Goal: Information Seeking & Learning: Learn about a topic

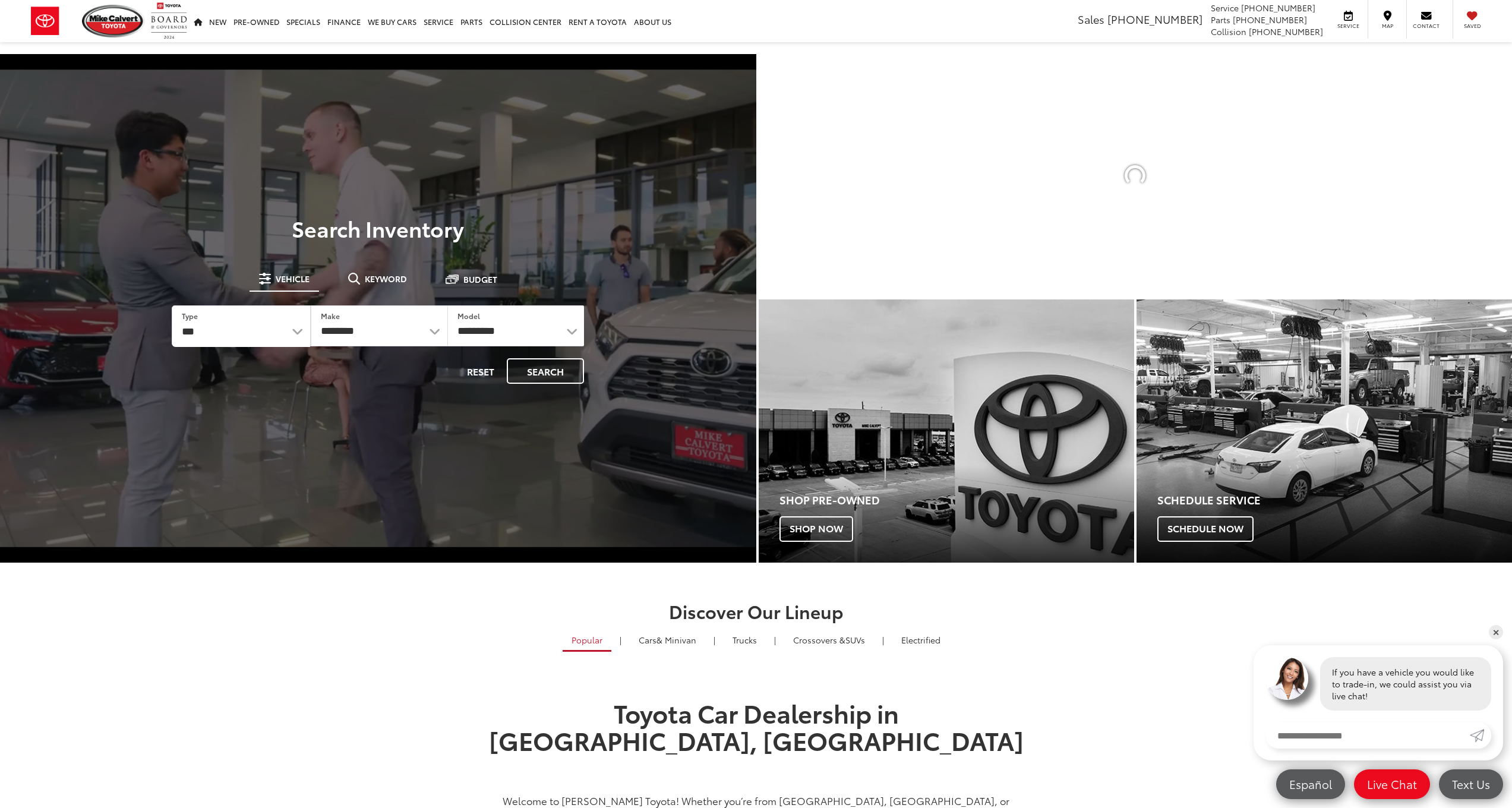
select select "******"
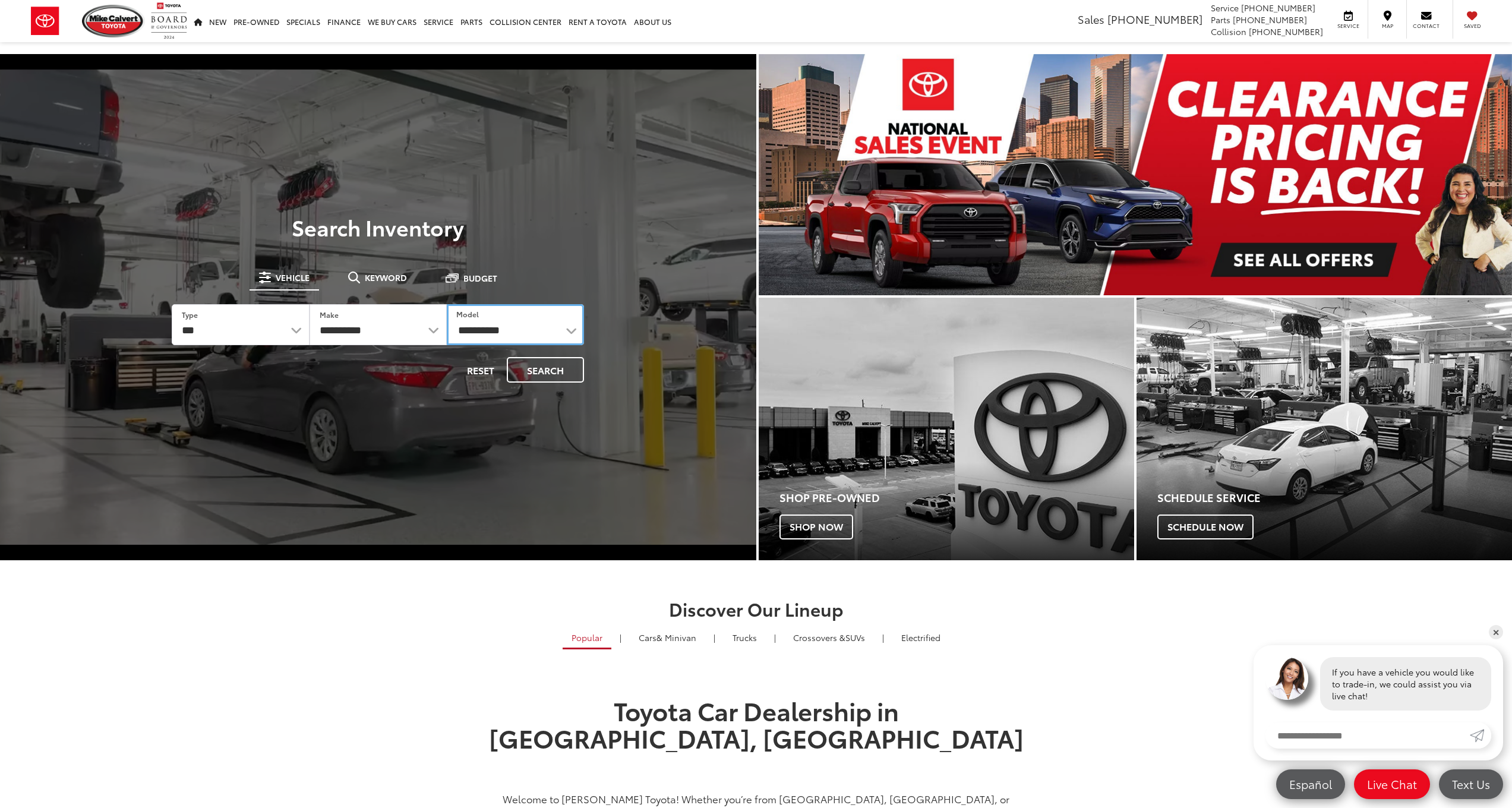
select select "******"
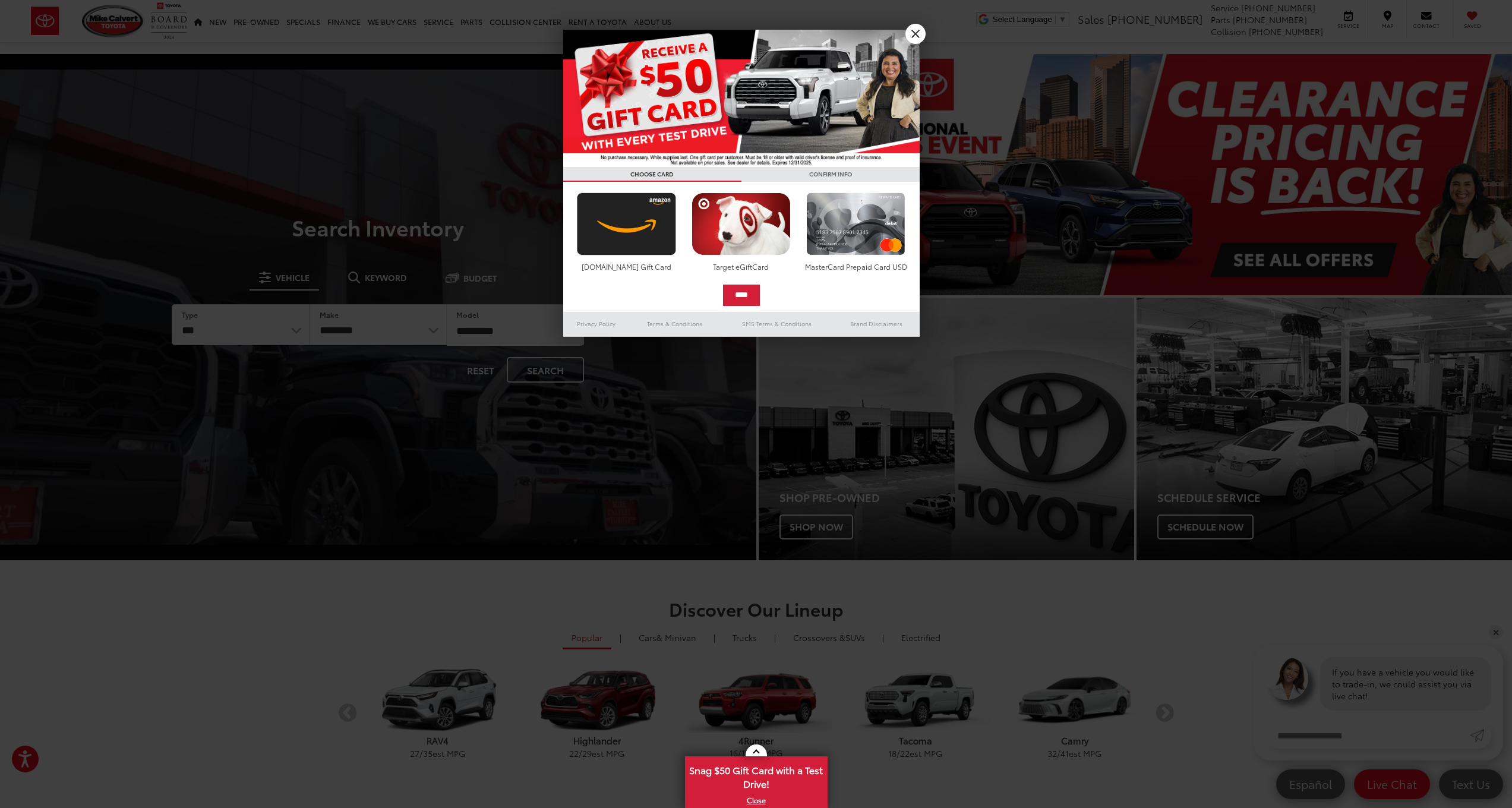
click at [921, 36] on link "X" at bounding box center [916, 34] width 21 height 21
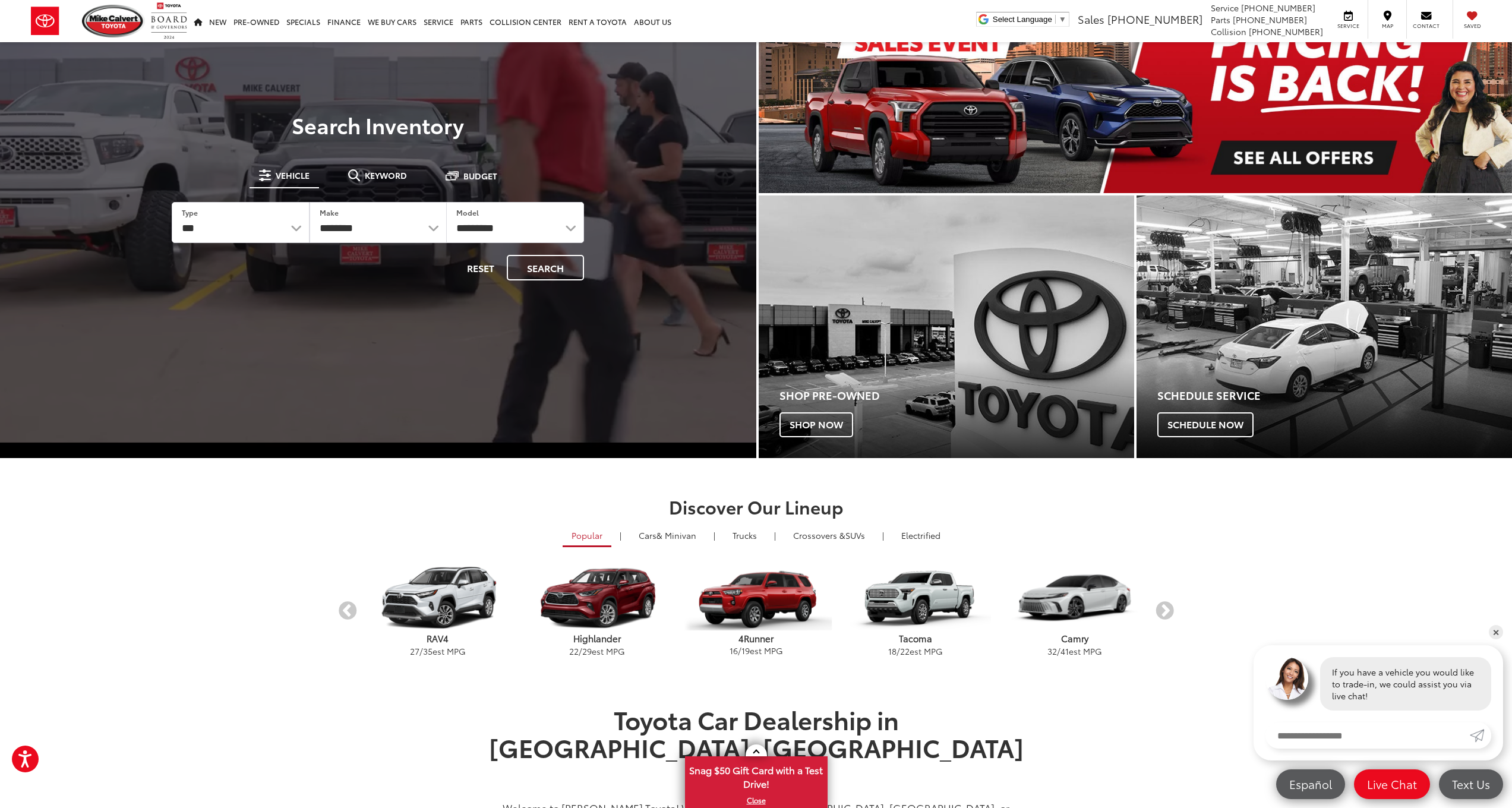
scroll to position [174, 0]
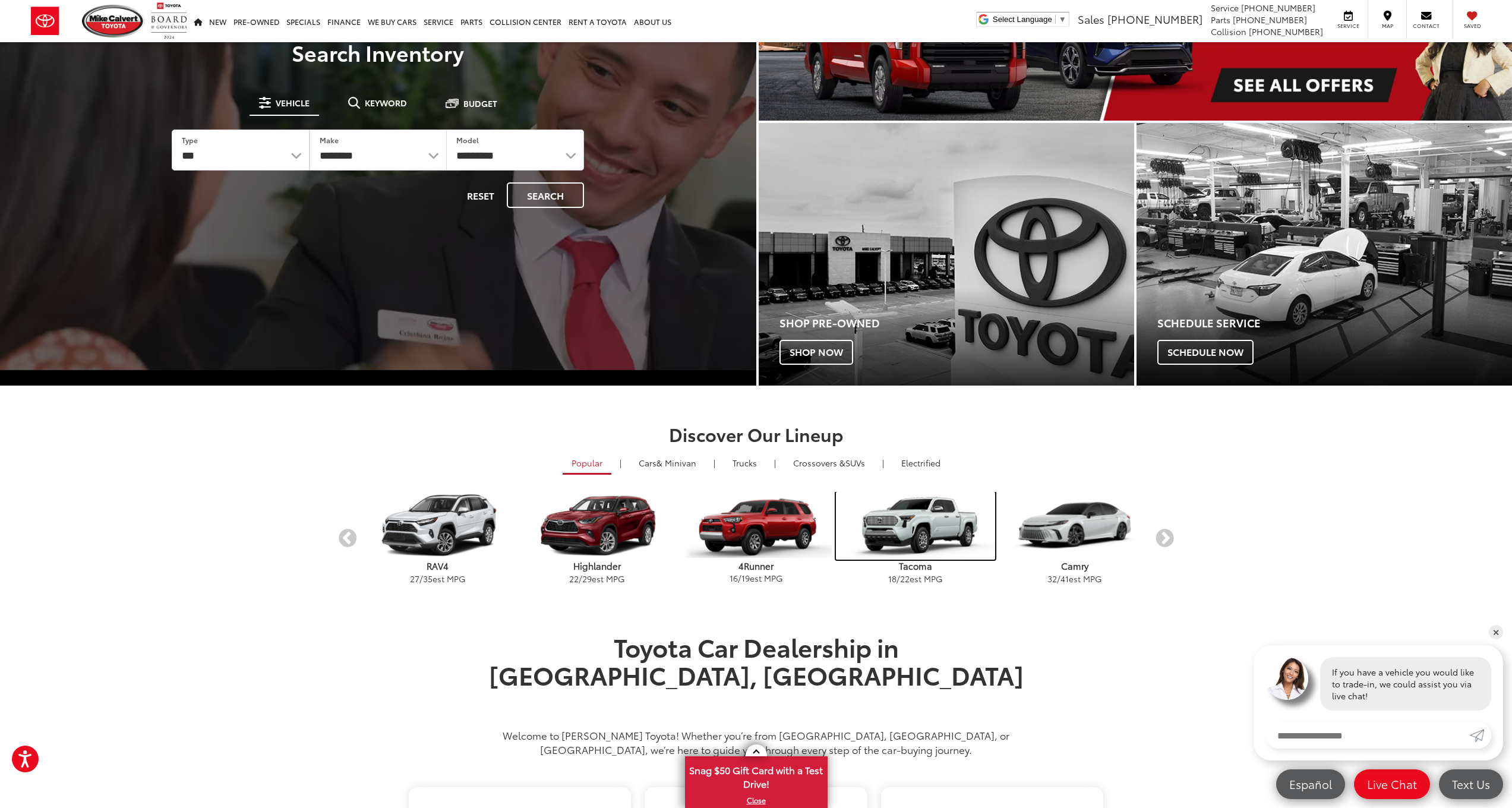
click at [924, 547] on img "carousel" at bounding box center [915, 526] width 160 height 68
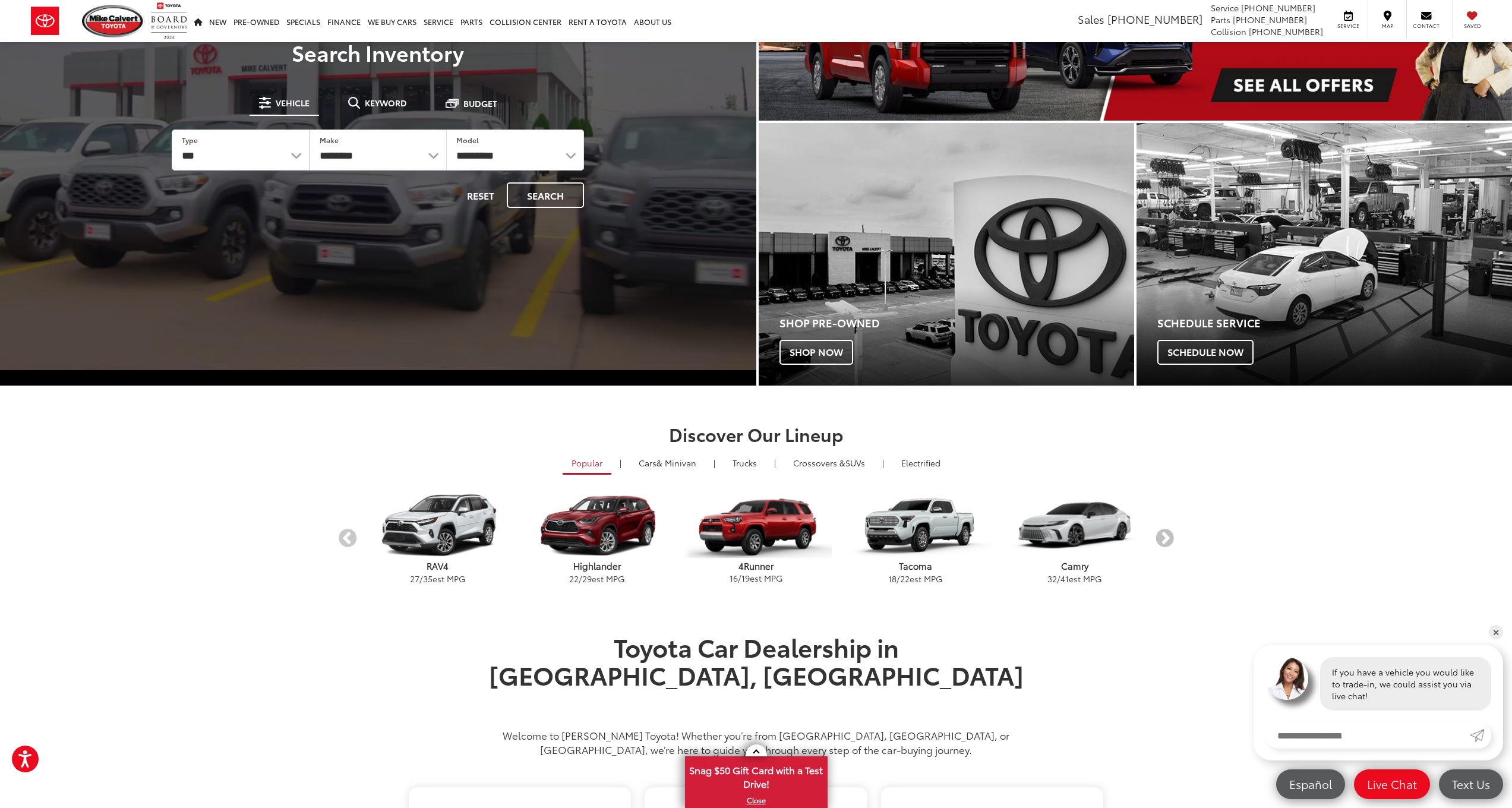
click at [1167, 538] on button "Next" at bounding box center [1165, 538] width 21 height 21
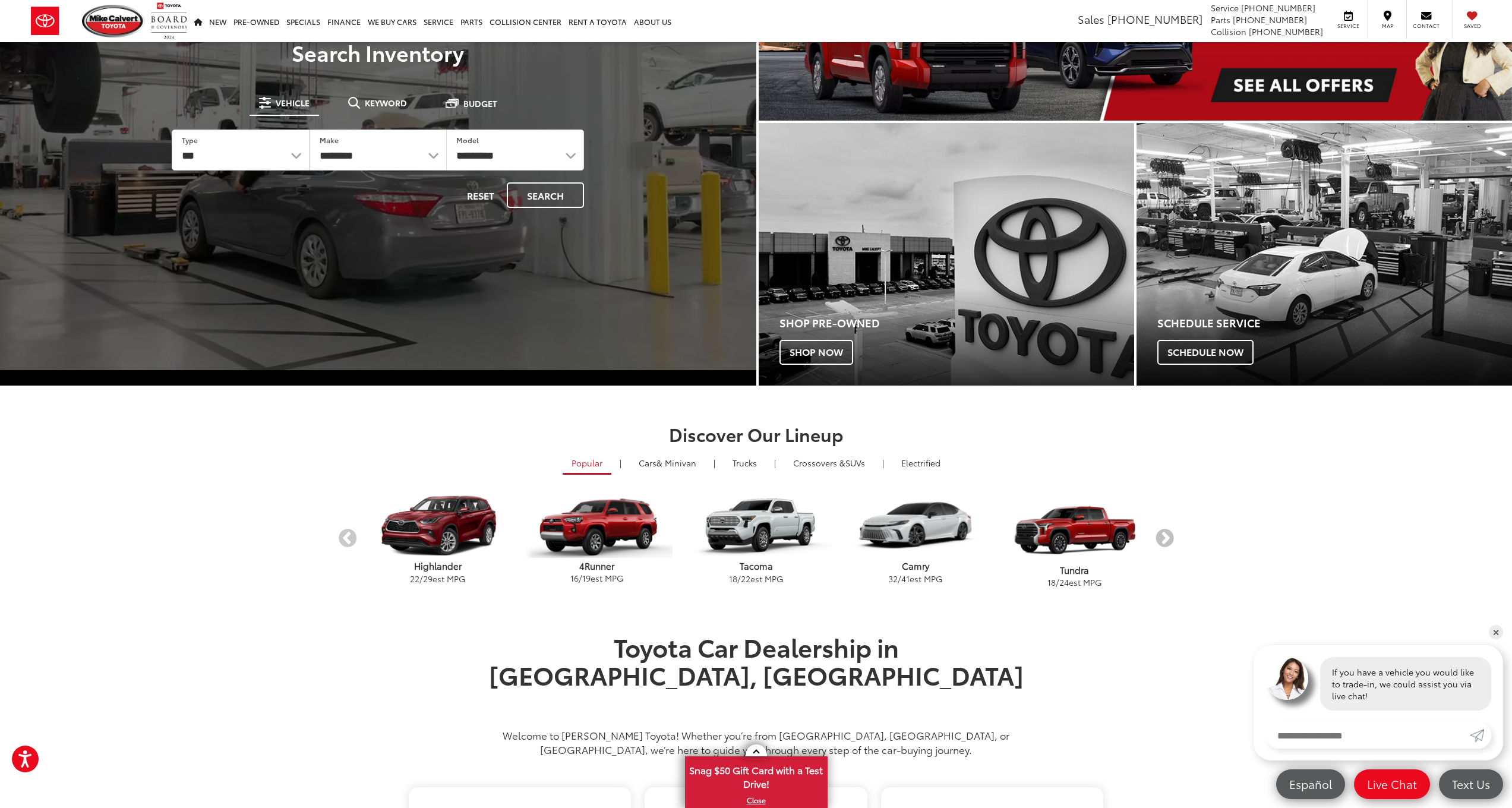
click at [1167, 538] on button "Next" at bounding box center [1165, 538] width 21 height 21
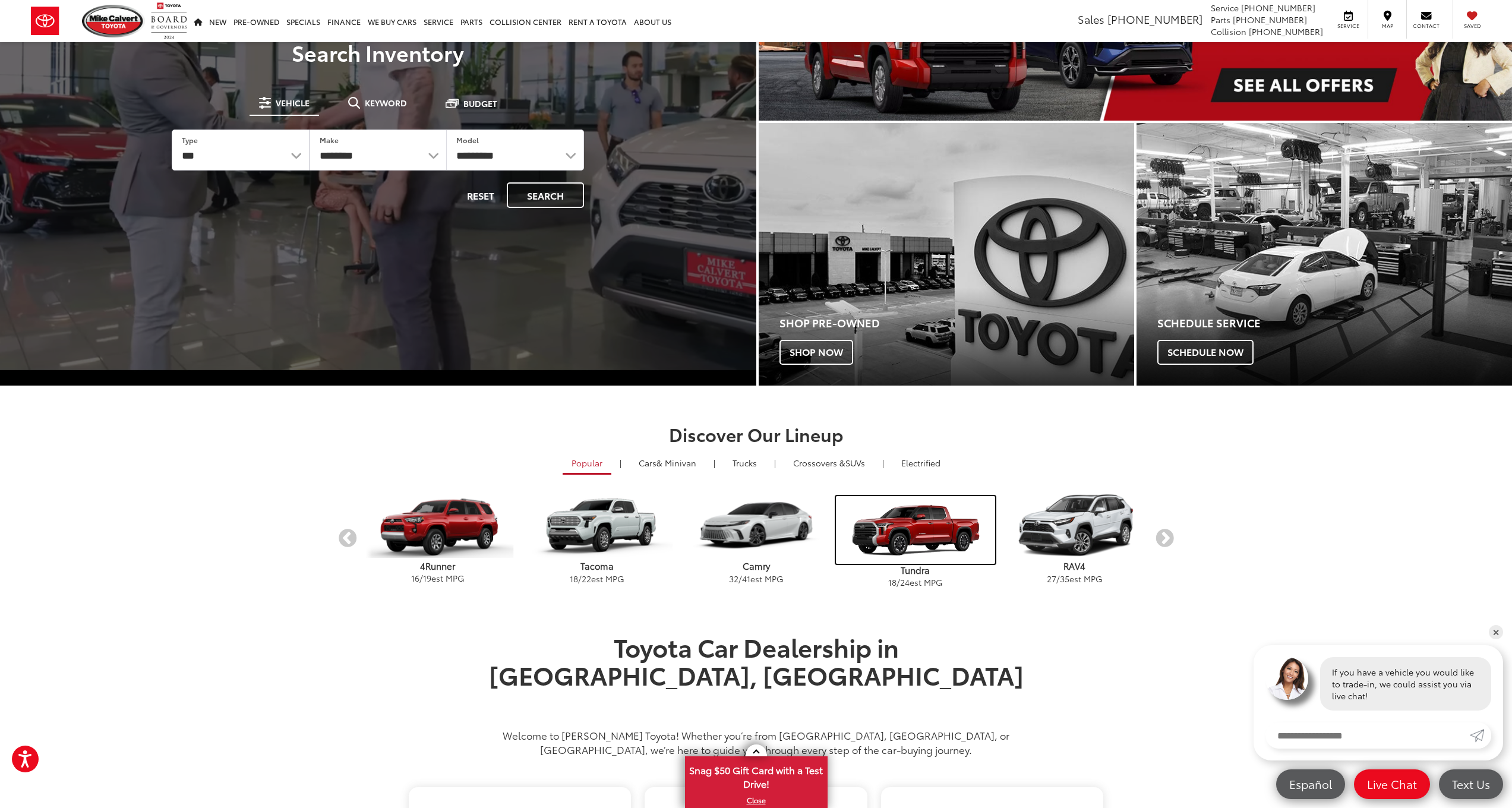
click at [907, 531] on img "carousel" at bounding box center [915, 530] width 160 height 68
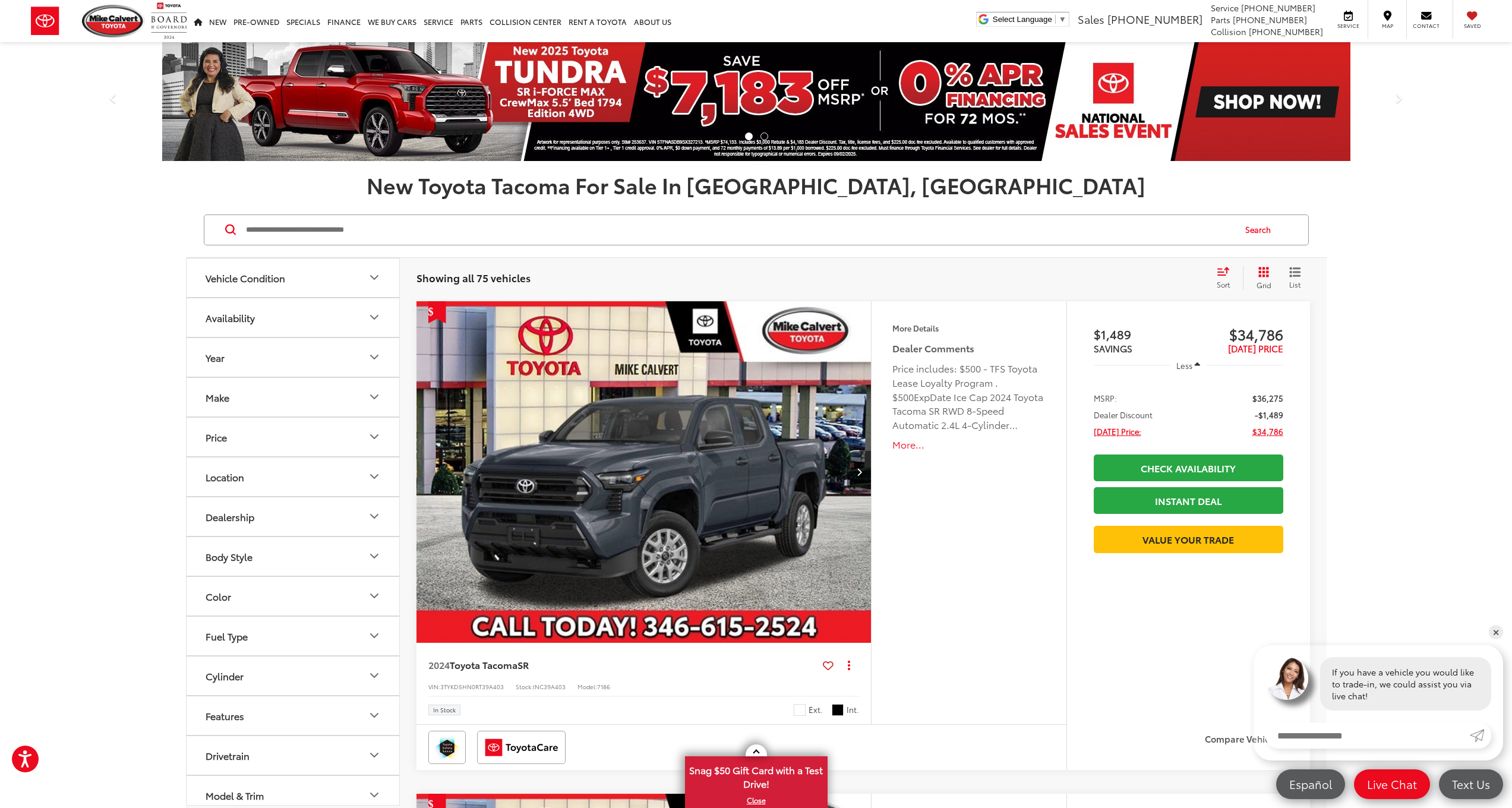
click at [345, 397] on button "Make" at bounding box center [293, 397] width 214 height 38
click at [335, 400] on button "Make" at bounding box center [293, 397] width 214 height 38
click at [237, 439] on img at bounding box center [239, 439] width 33 height 28
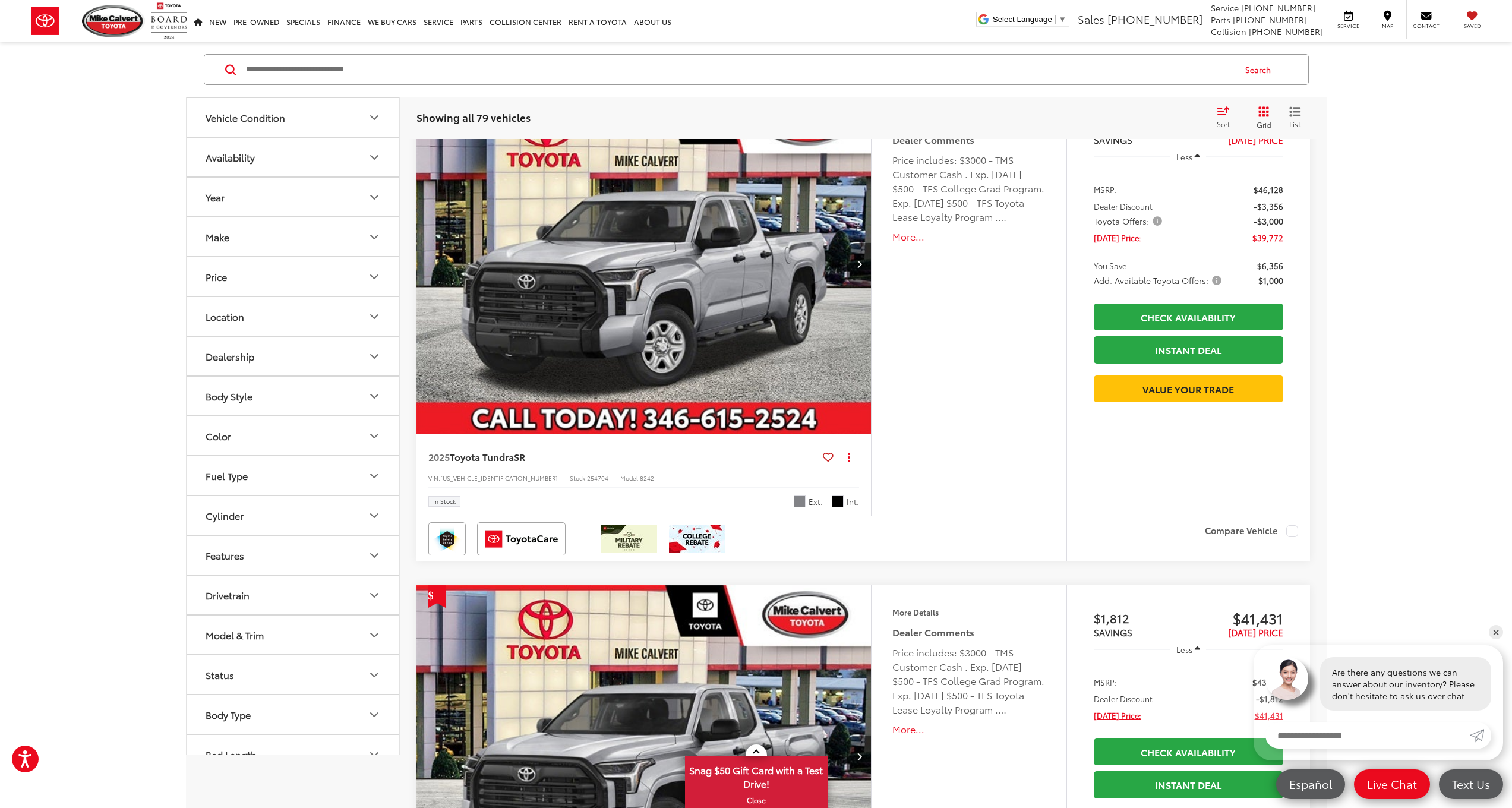
scroll to position [145, 0]
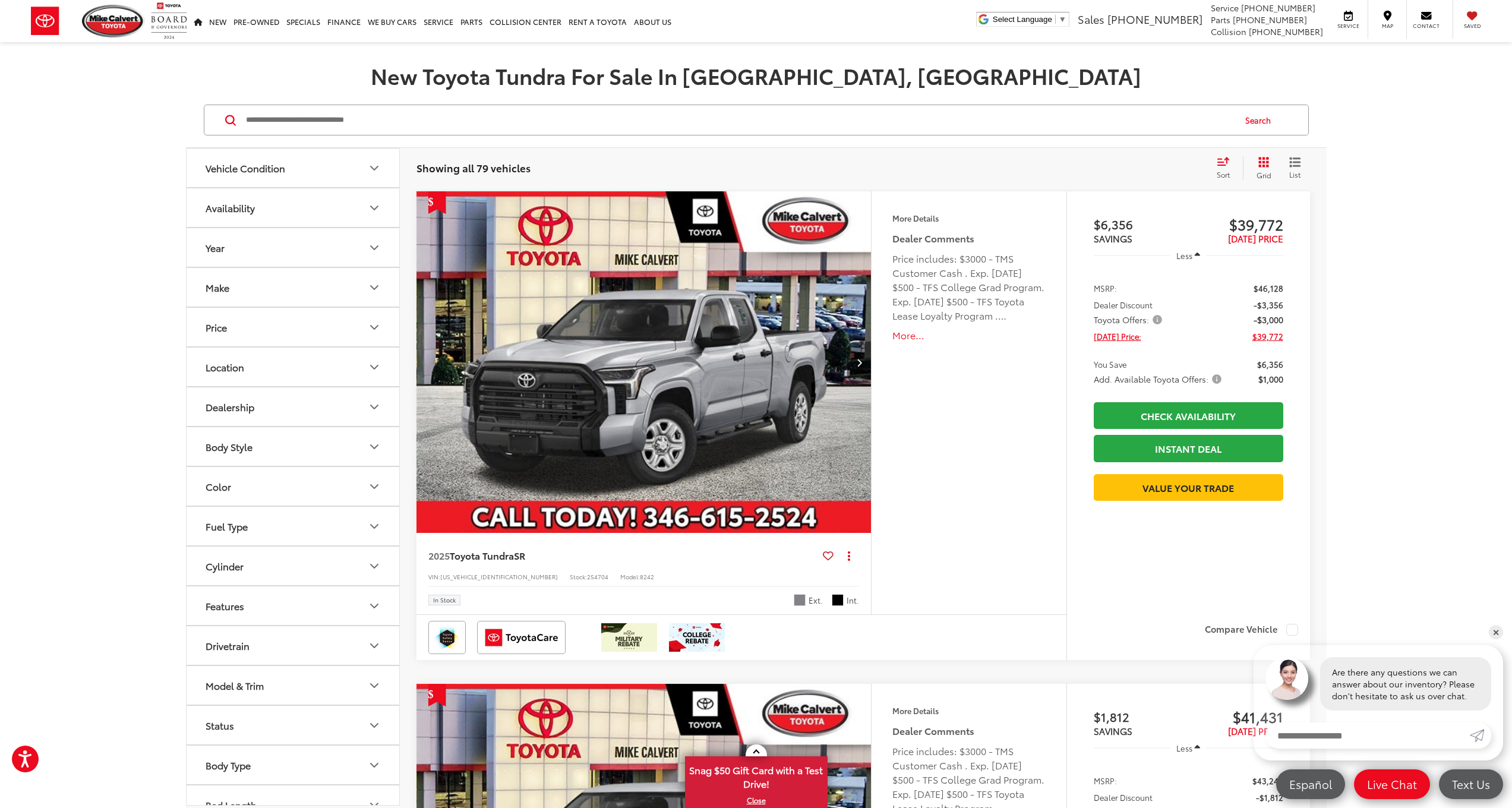
click at [864, 368] on button "Next image" at bounding box center [858, 362] width 23 height 42
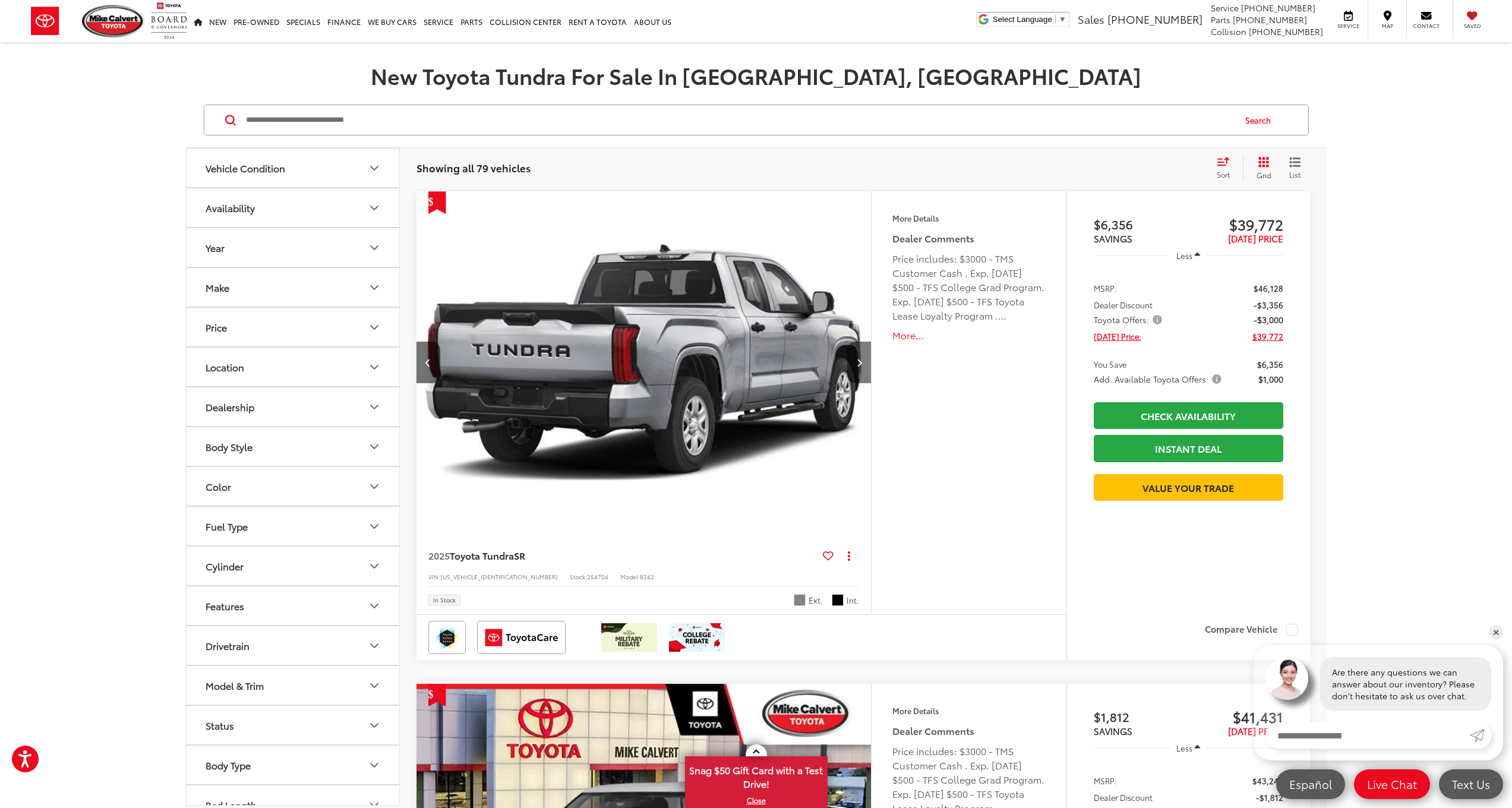
click at [864, 368] on button "Next image" at bounding box center [858, 362] width 23 height 42
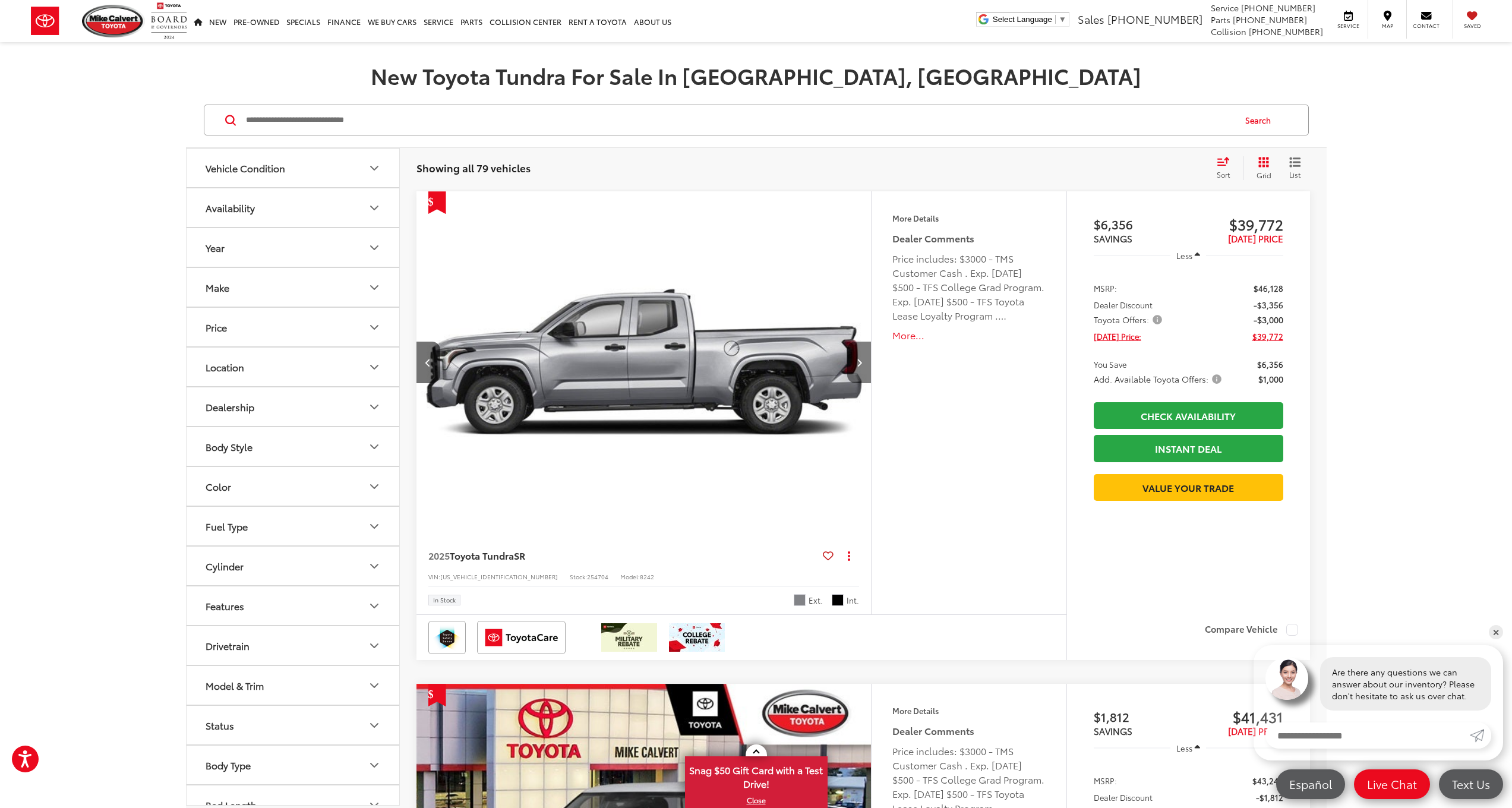
click at [864, 368] on button "Next image" at bounding box center [858, 362] width 23 height 42
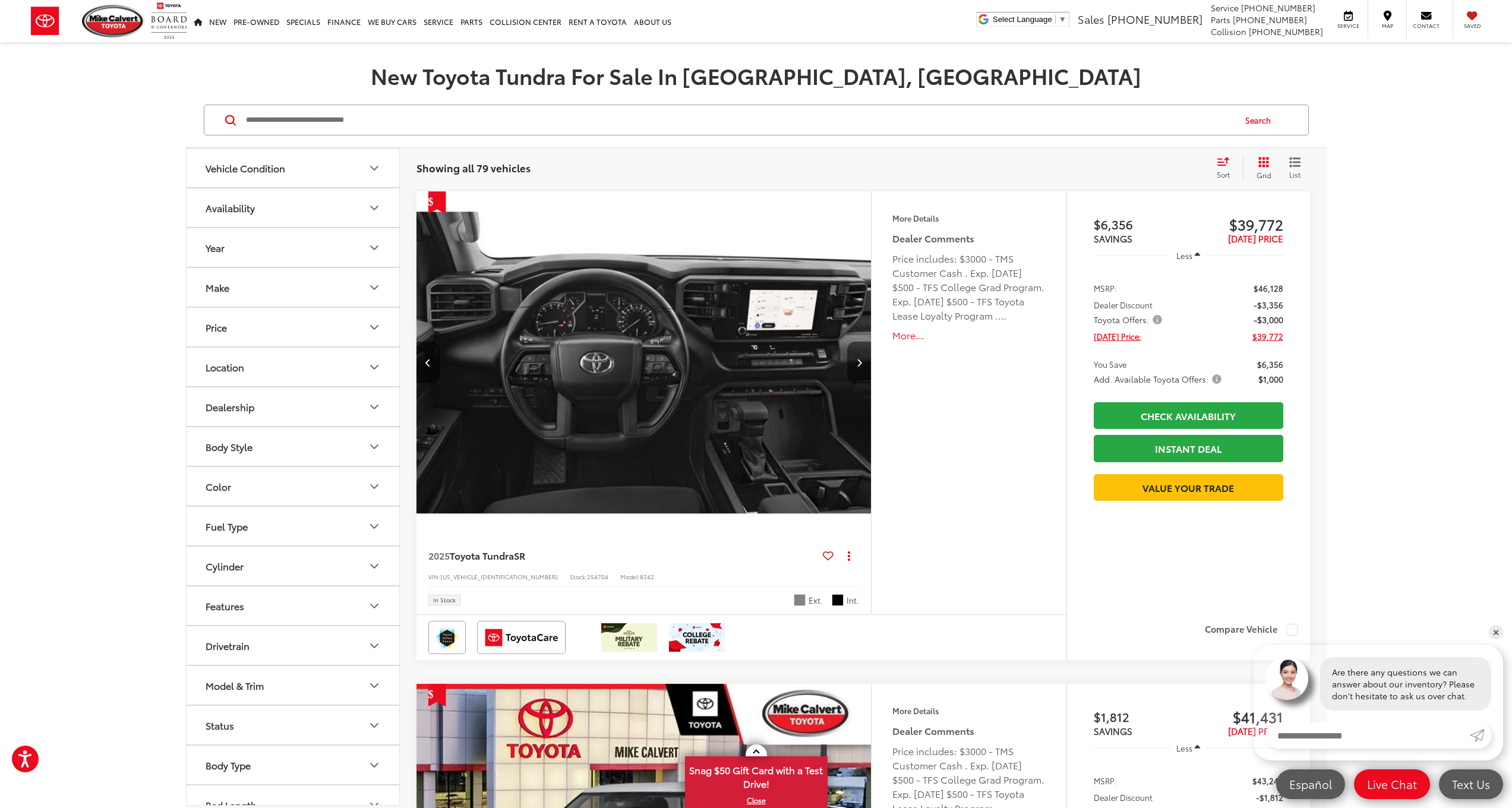
click at [864, 368] on button "Next image" at bounding box center [858, 362] width 23 height 42
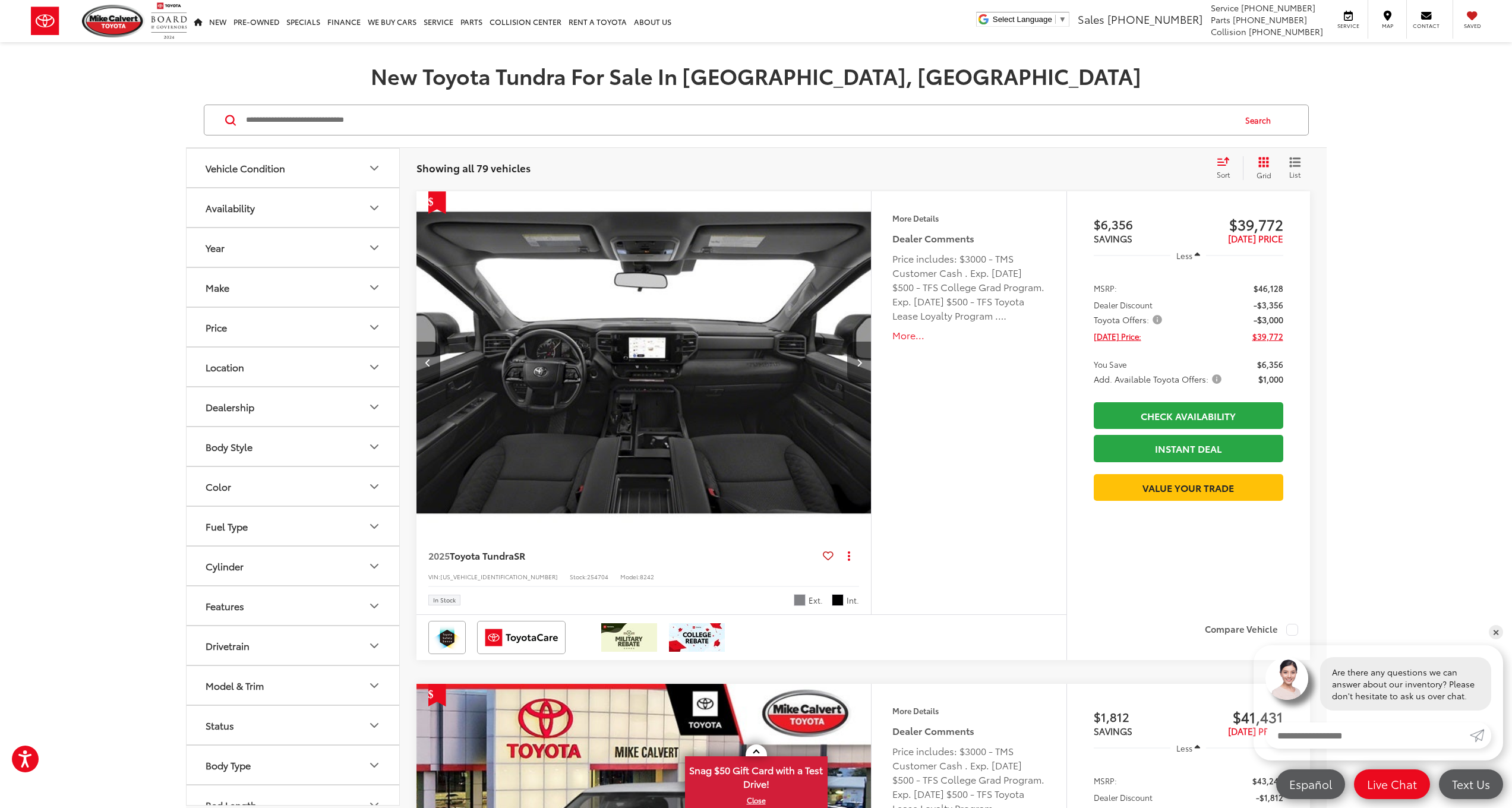
click at [864, 368] on button "Next image" at bounding box center [858, 362] width 23 height 42
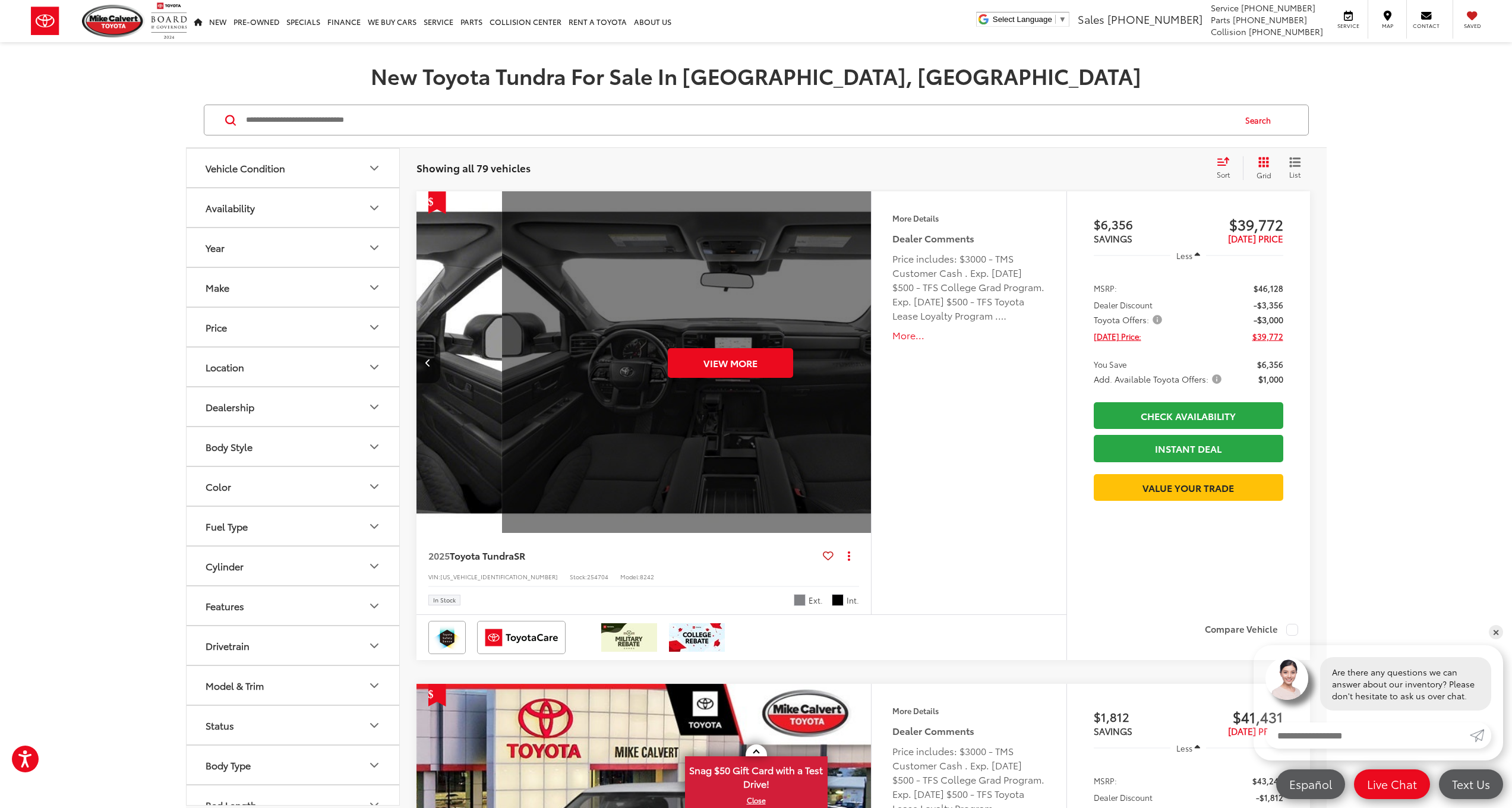
scroll to position [0, 2284]
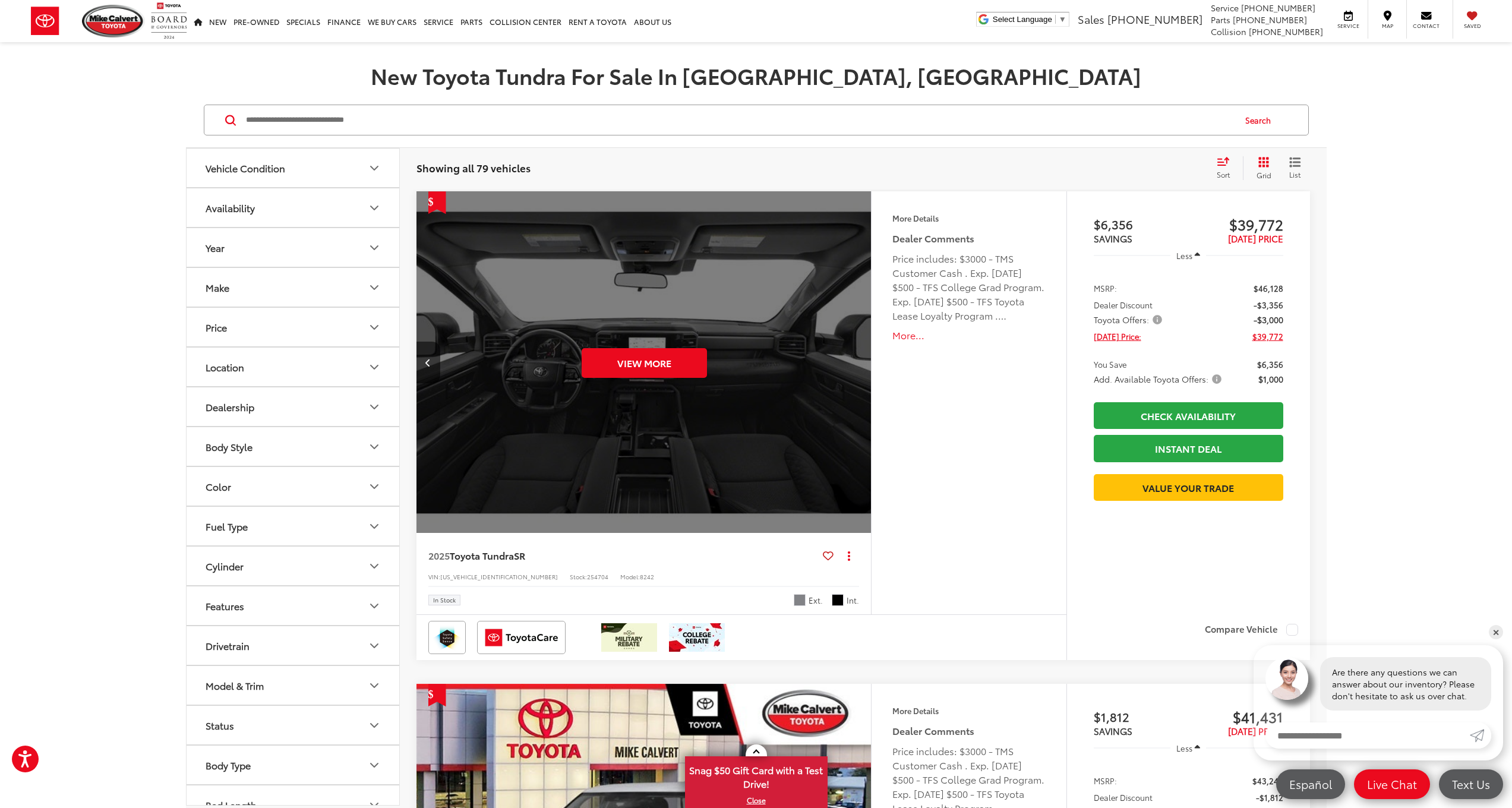
click at [864, 368] on div "View More" at bounding box center [645, 363] width 457 height 343
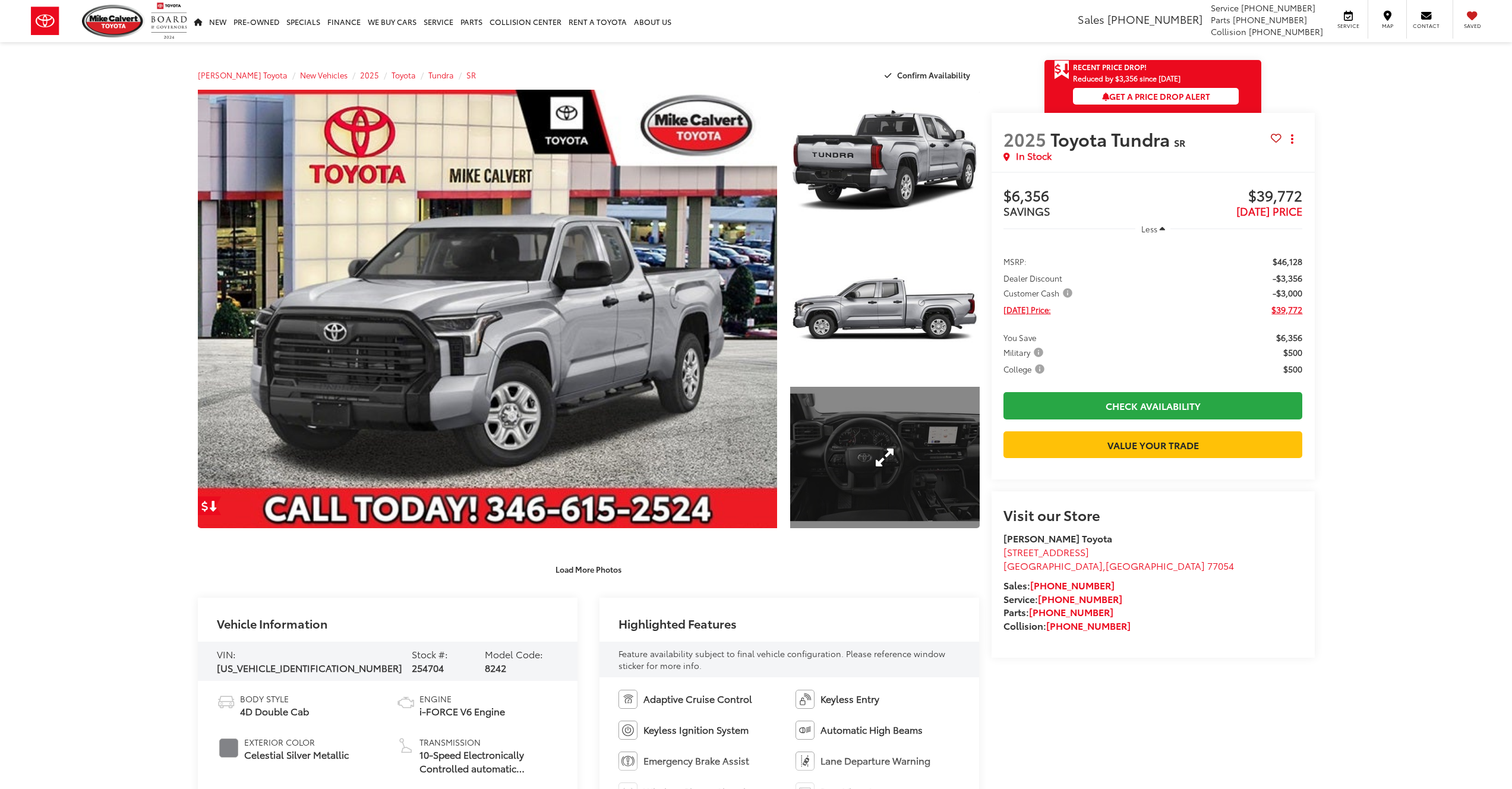
click at [881, 442] on link "Expand Photo 3" at bounding box center [884, 458] width 189 height 142
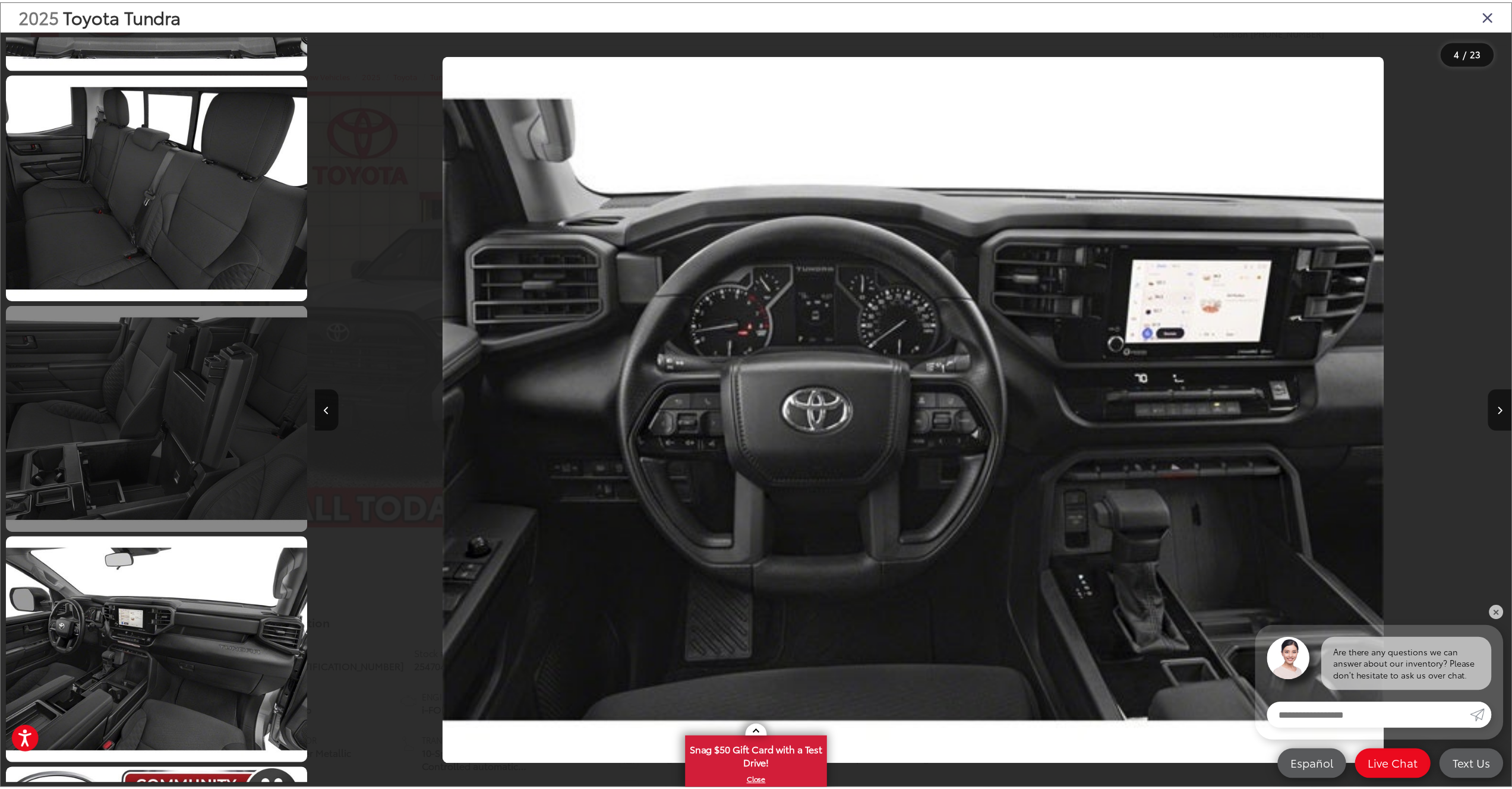
scroll to position [1641, 0]
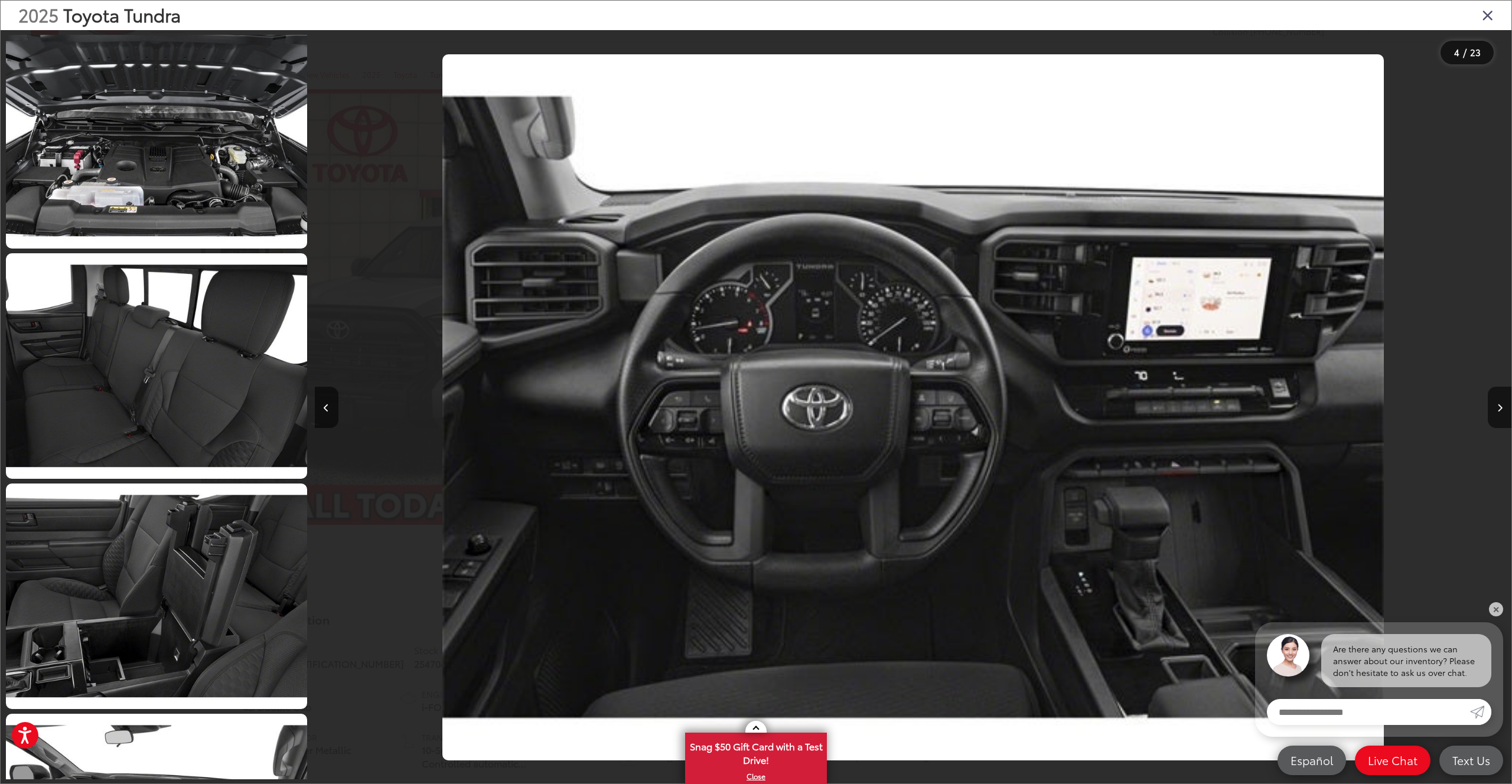
click at [1490, 25] on div "2025 Toyota Tundra" at bounding box center [756, 16] width 1511 height 30
click at [1489, 19] on icon "Close gallery" at bounding box center [1487, 15] width 12 height 16
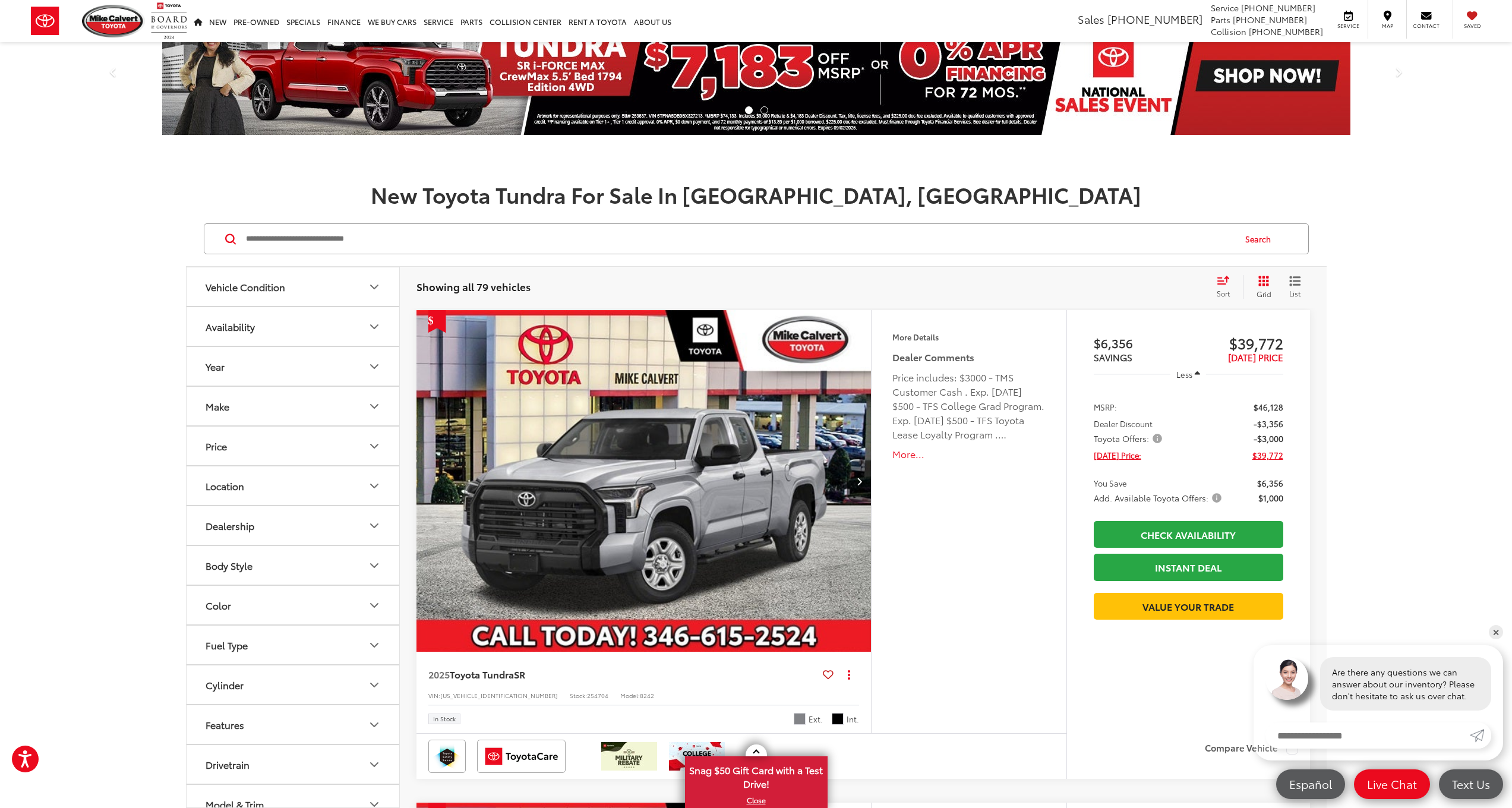
scroll to position [116, 0]
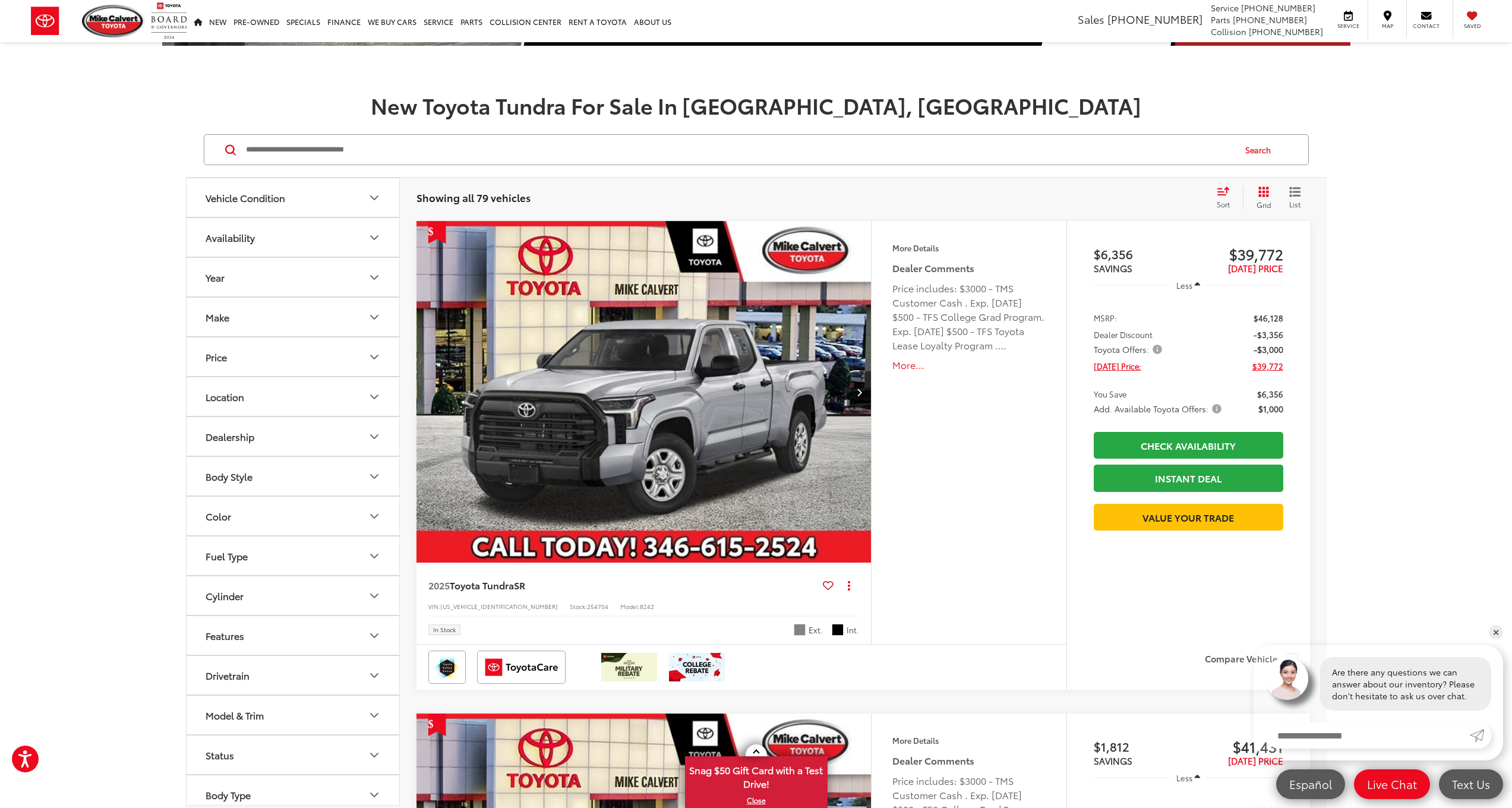
click at [728, 498] on img "2025 Toyota Tundra SR 0" at bounding box center [645, 393] width 457 height 343
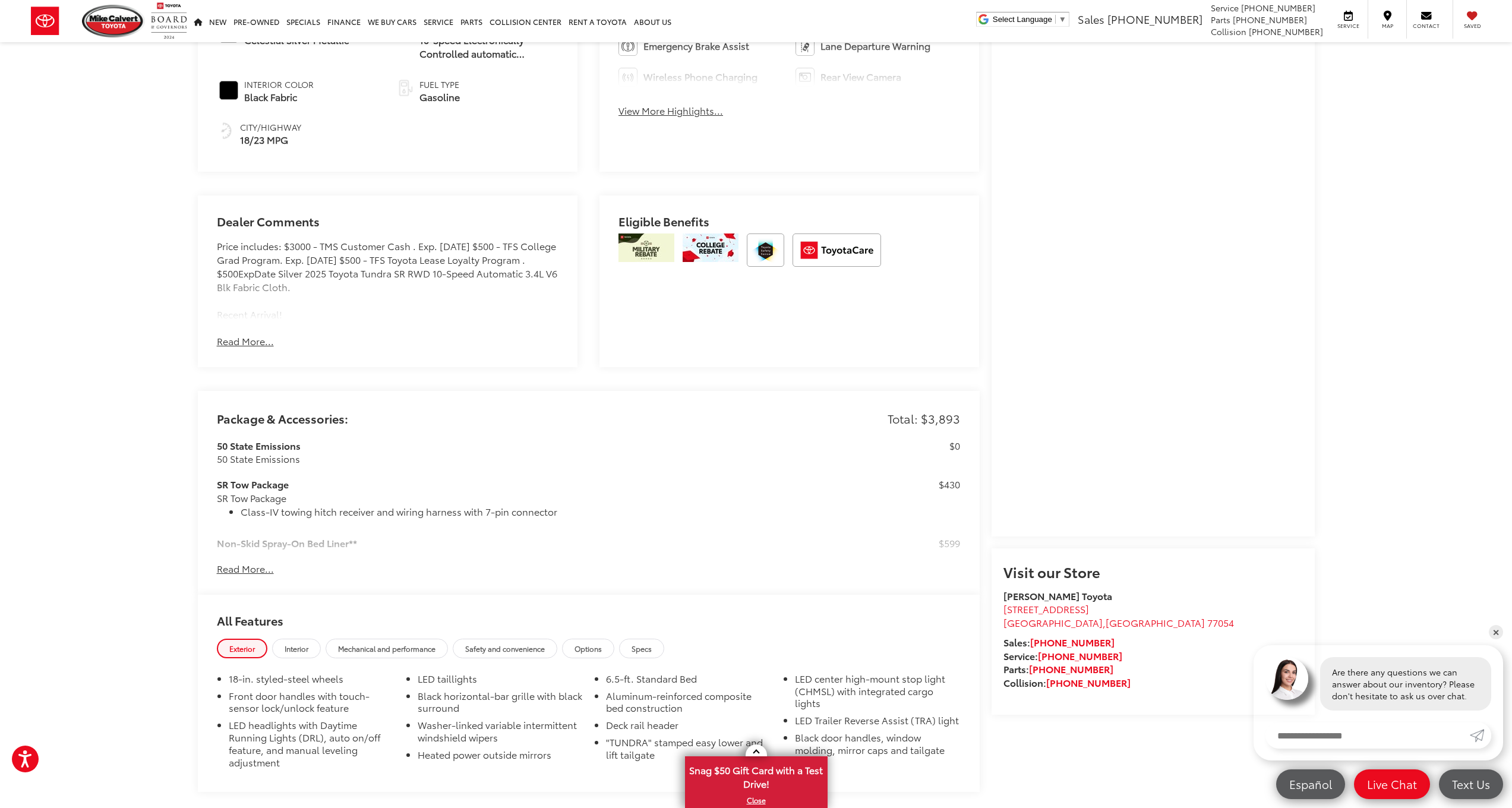
scroll to position [777, 0]
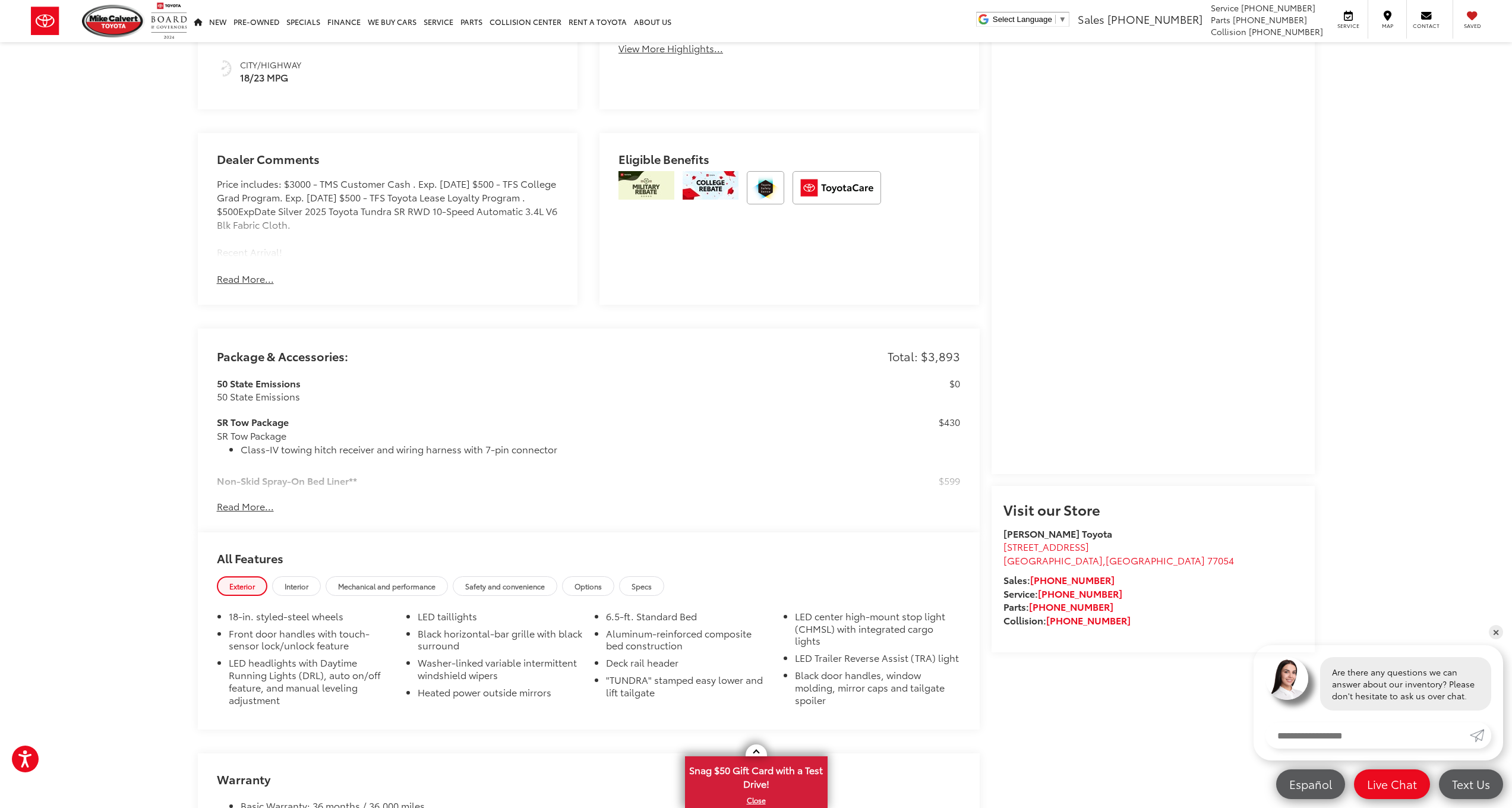
click at [268, 500] on button "Read More..." at bounding box center [245, 507] width 57 height 14
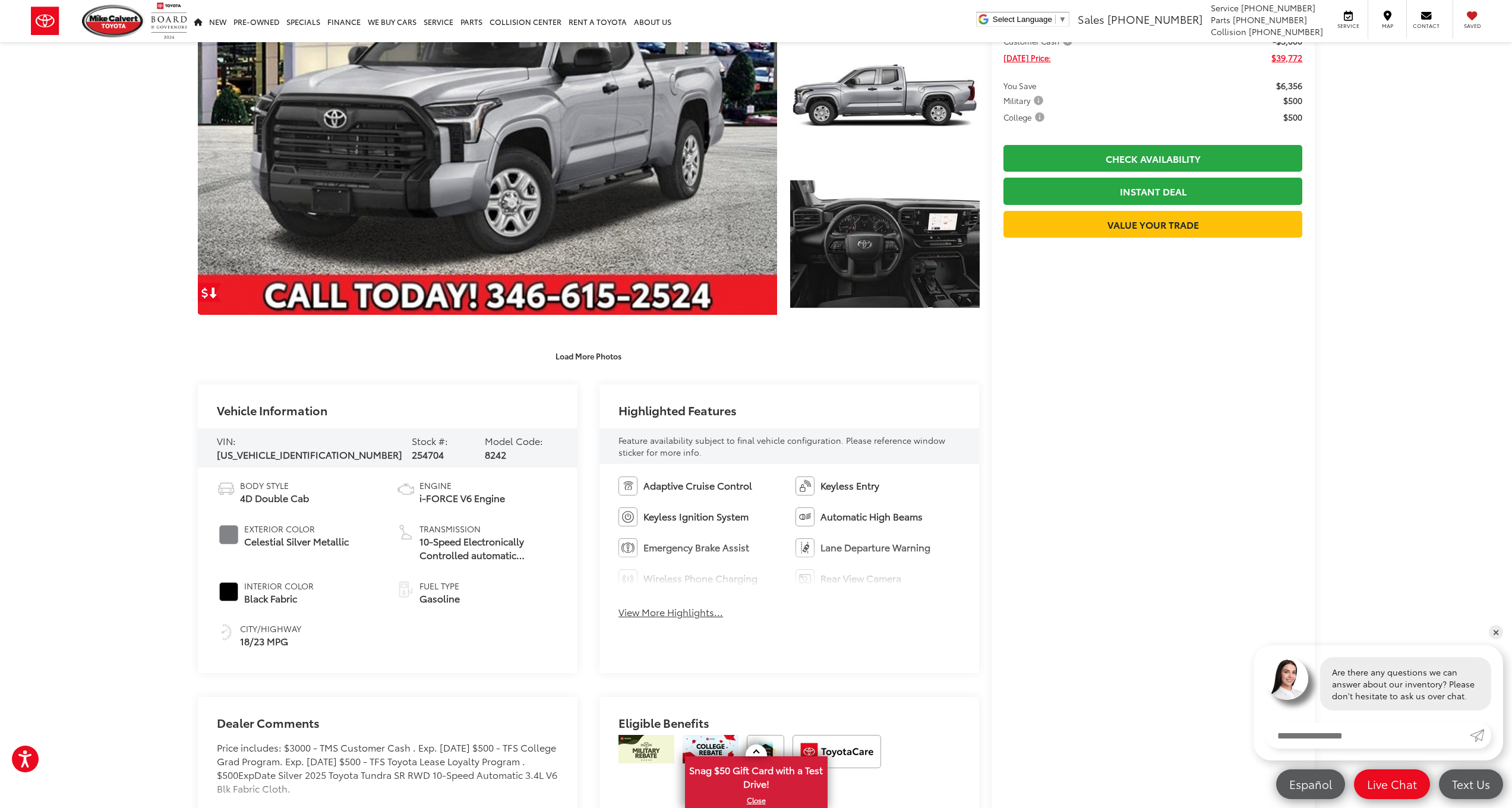
scroll to position [0, 0]
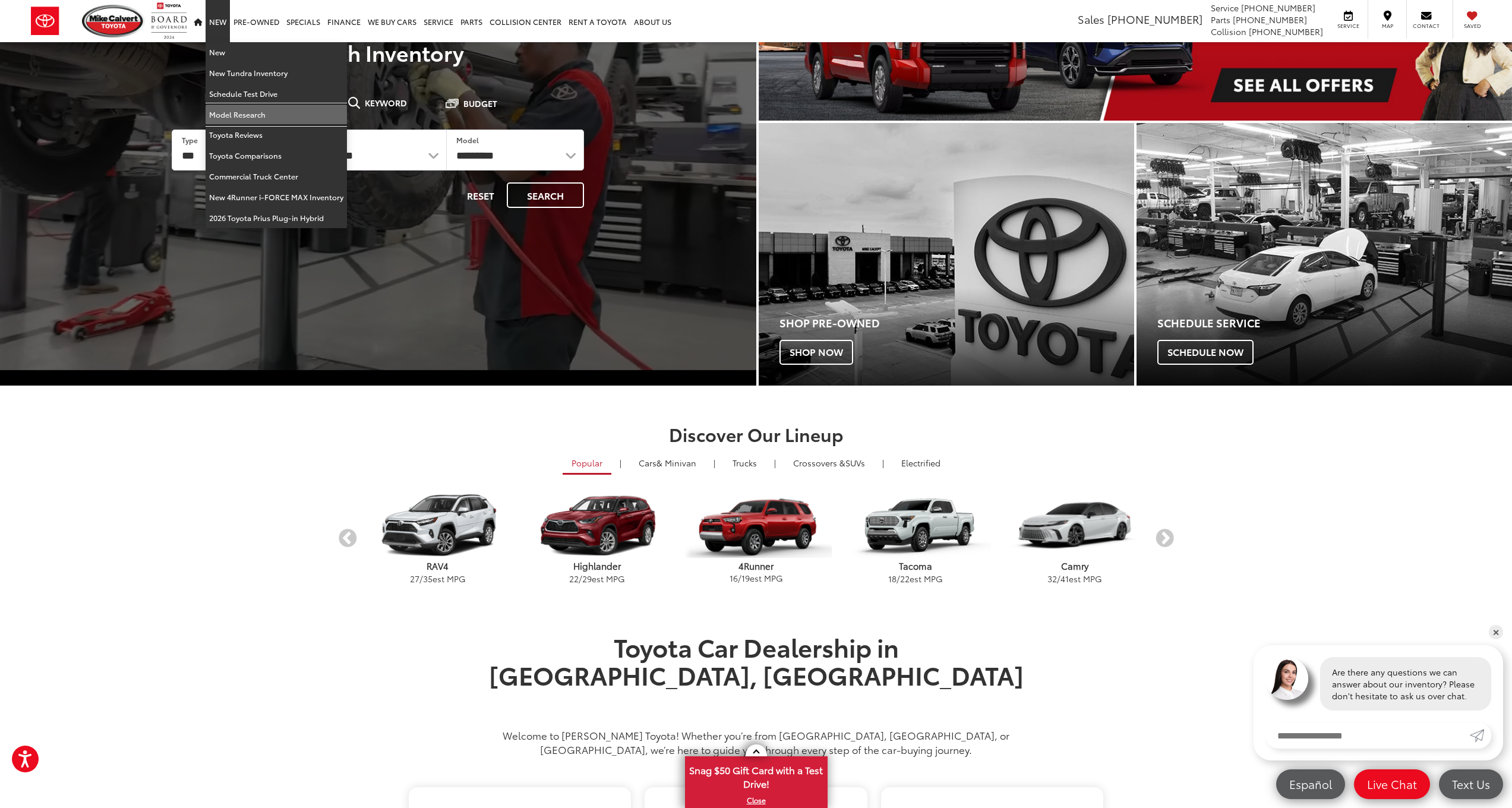
click at [246, 118] on link "Model Research" at bounding box center [276, 115] width 142 height 21
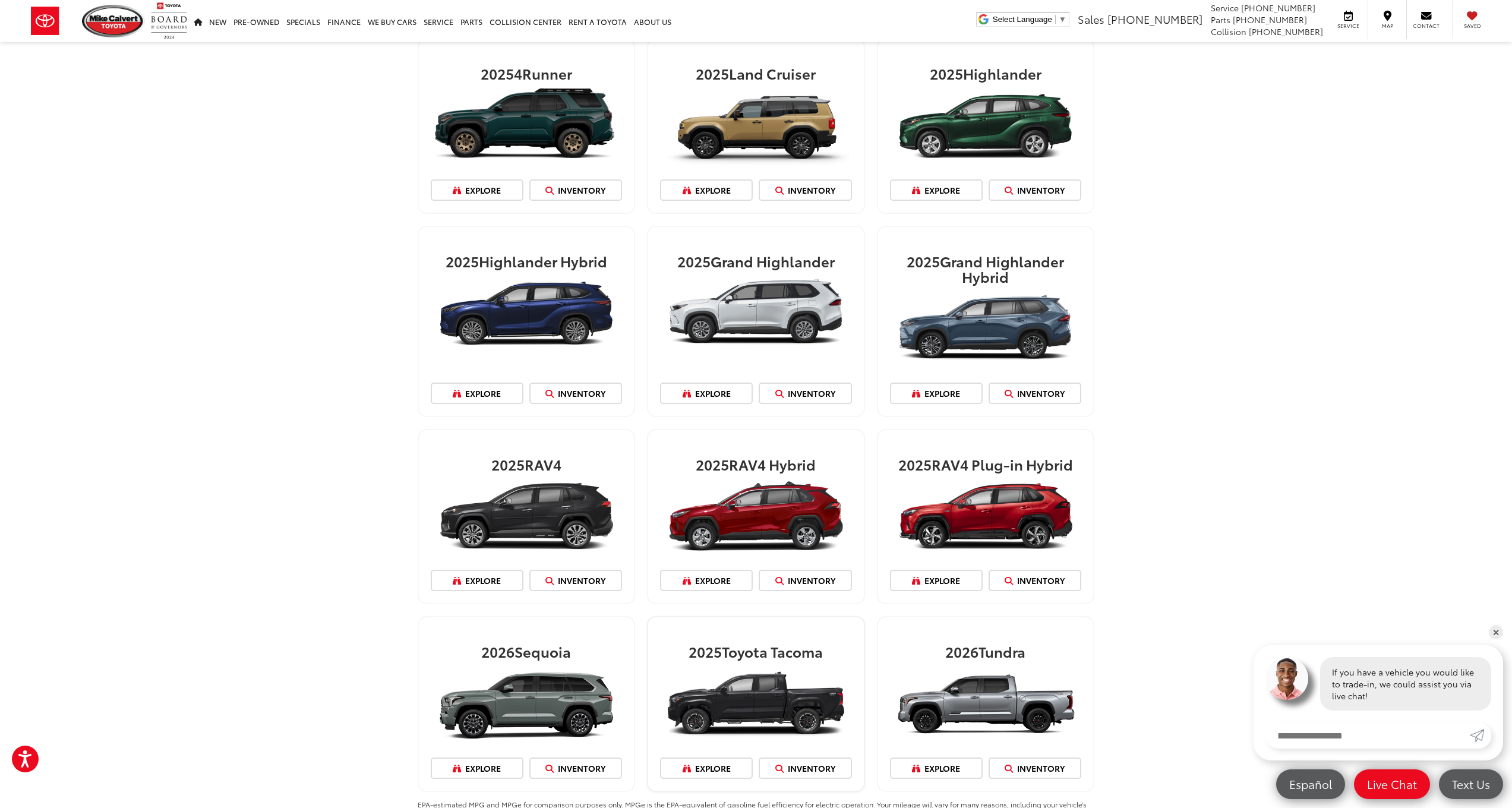
scroll to position [1094, 0]
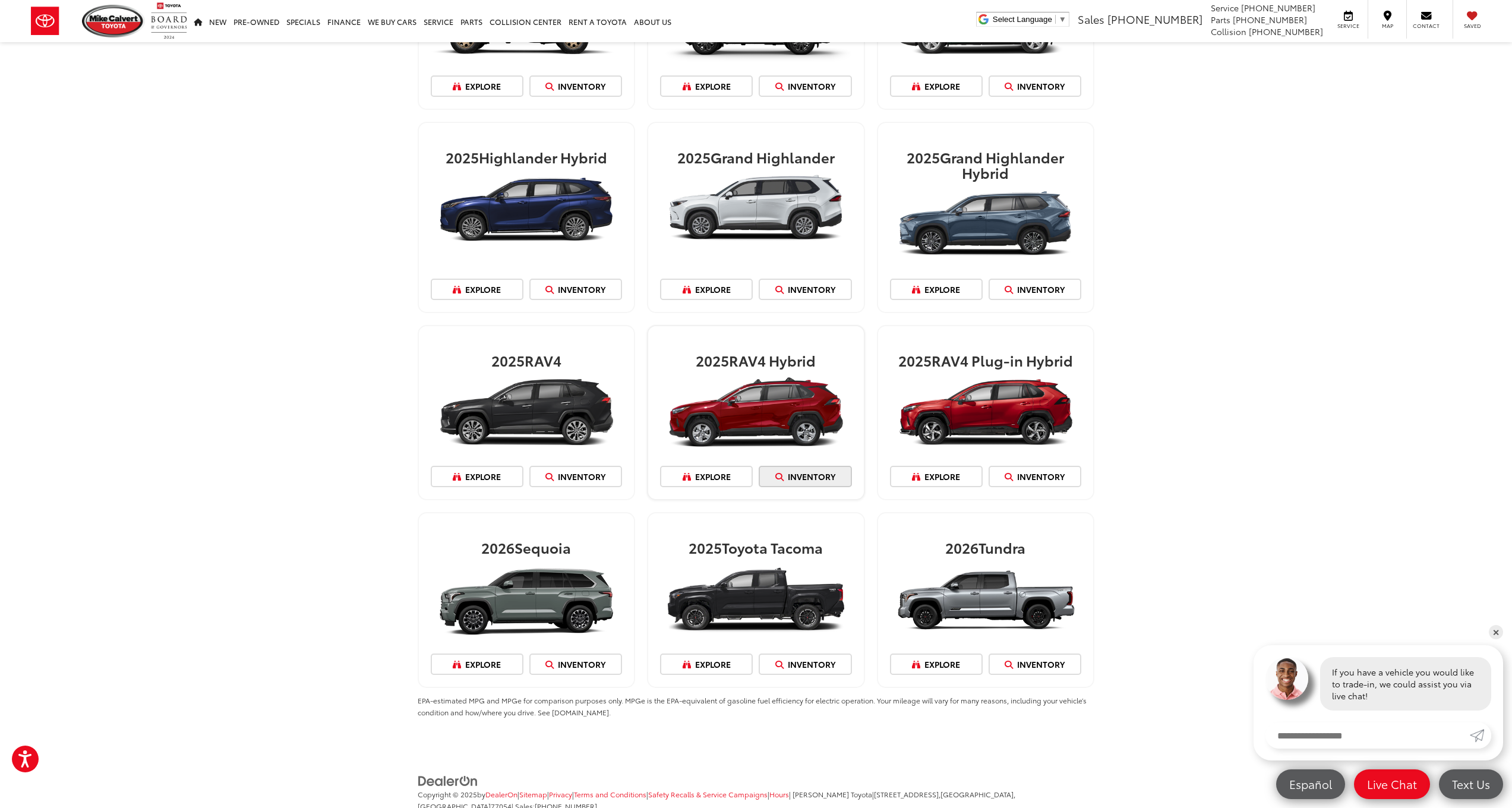
click at [807, 478] on link "Inventory" at bounding box center [805, 476] width 92 height 21
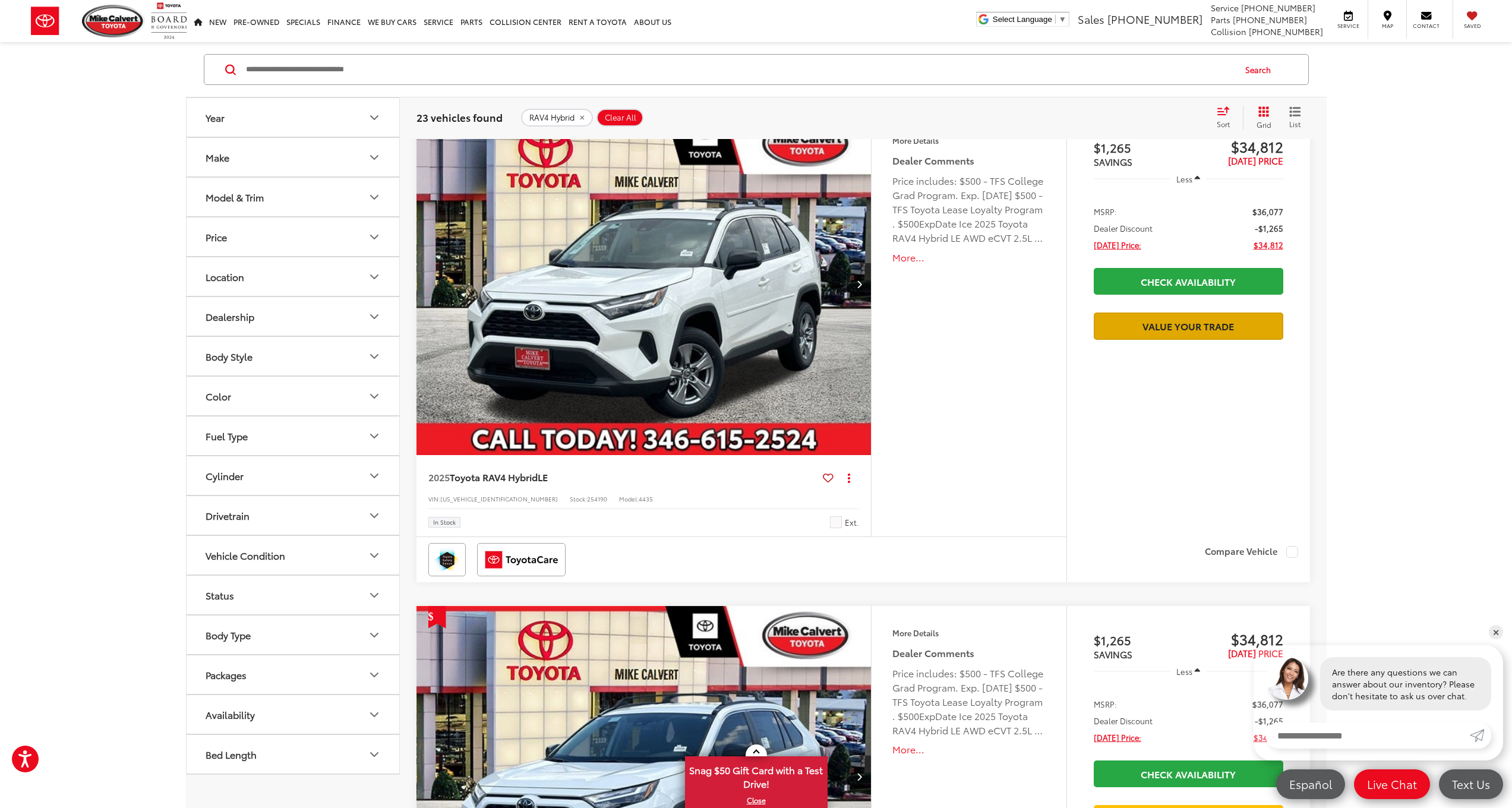
scroll to position [1536, 0]
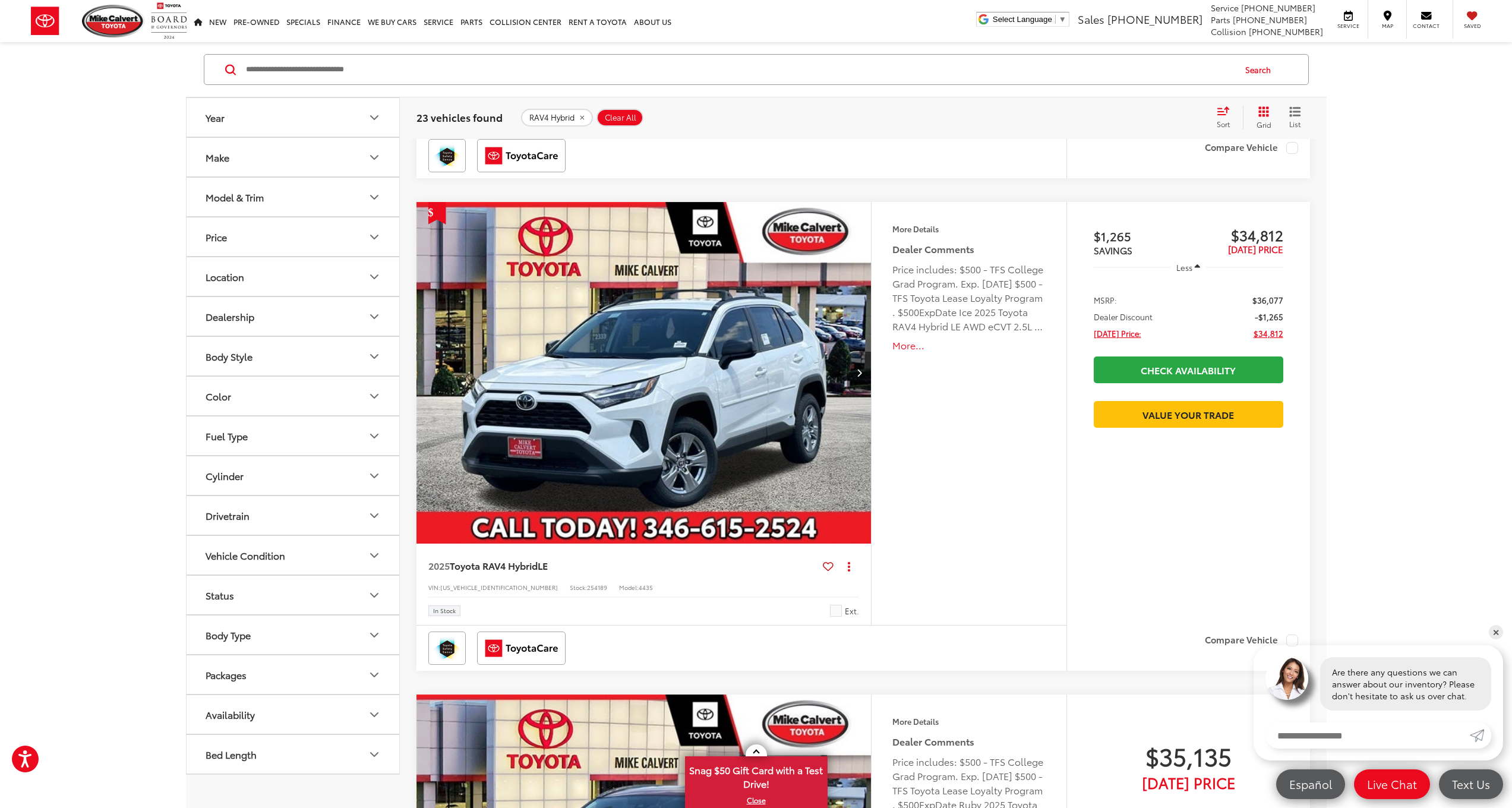
click at [708, 458] on img "2025 Toyota RAV4 Hybrid LE 0" at bounding box center [645, 374] width 457 height 343
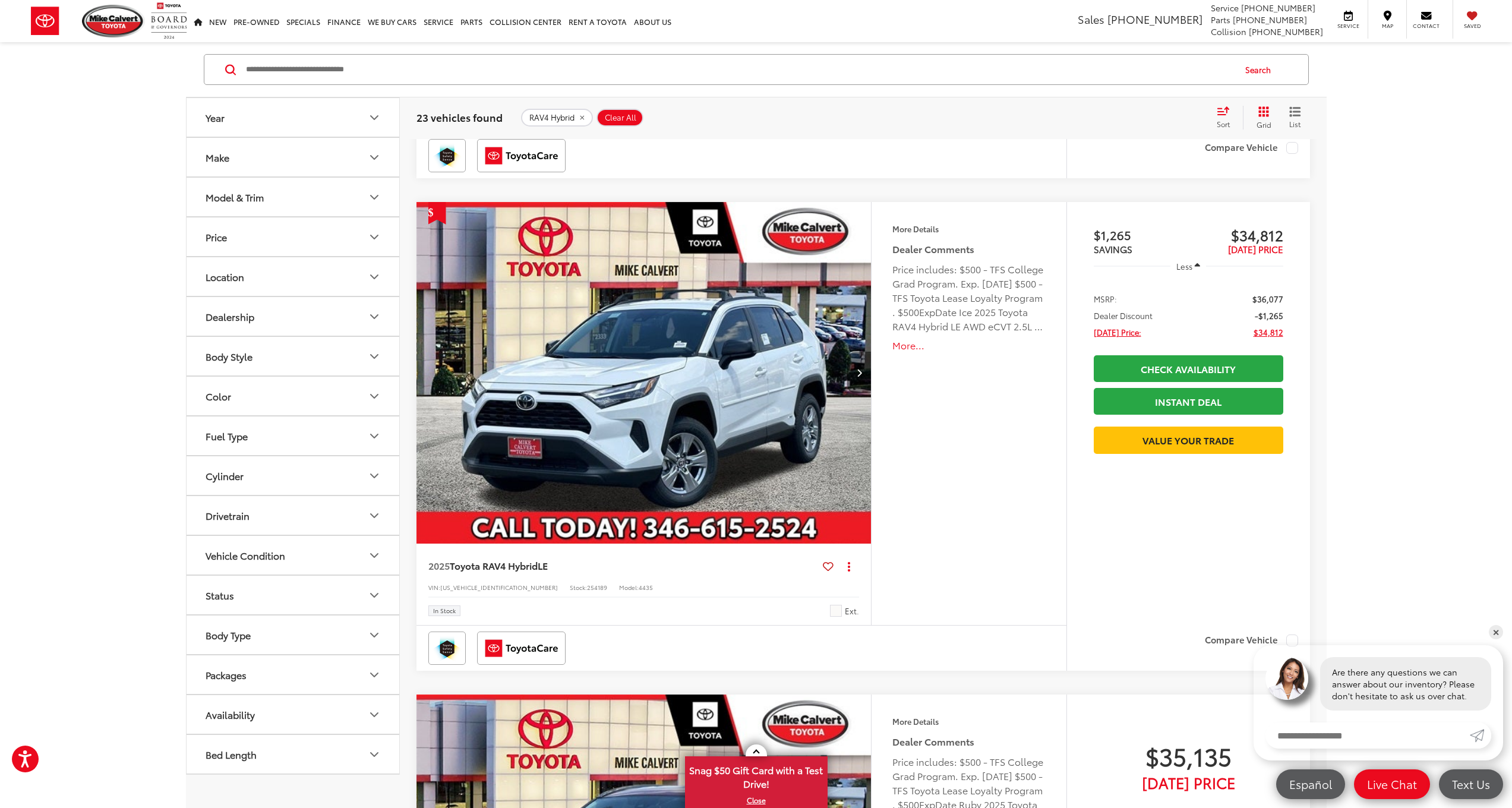
click at [861, 375] on button "Next image" at bounding box center [858, 372] width 23 height 42
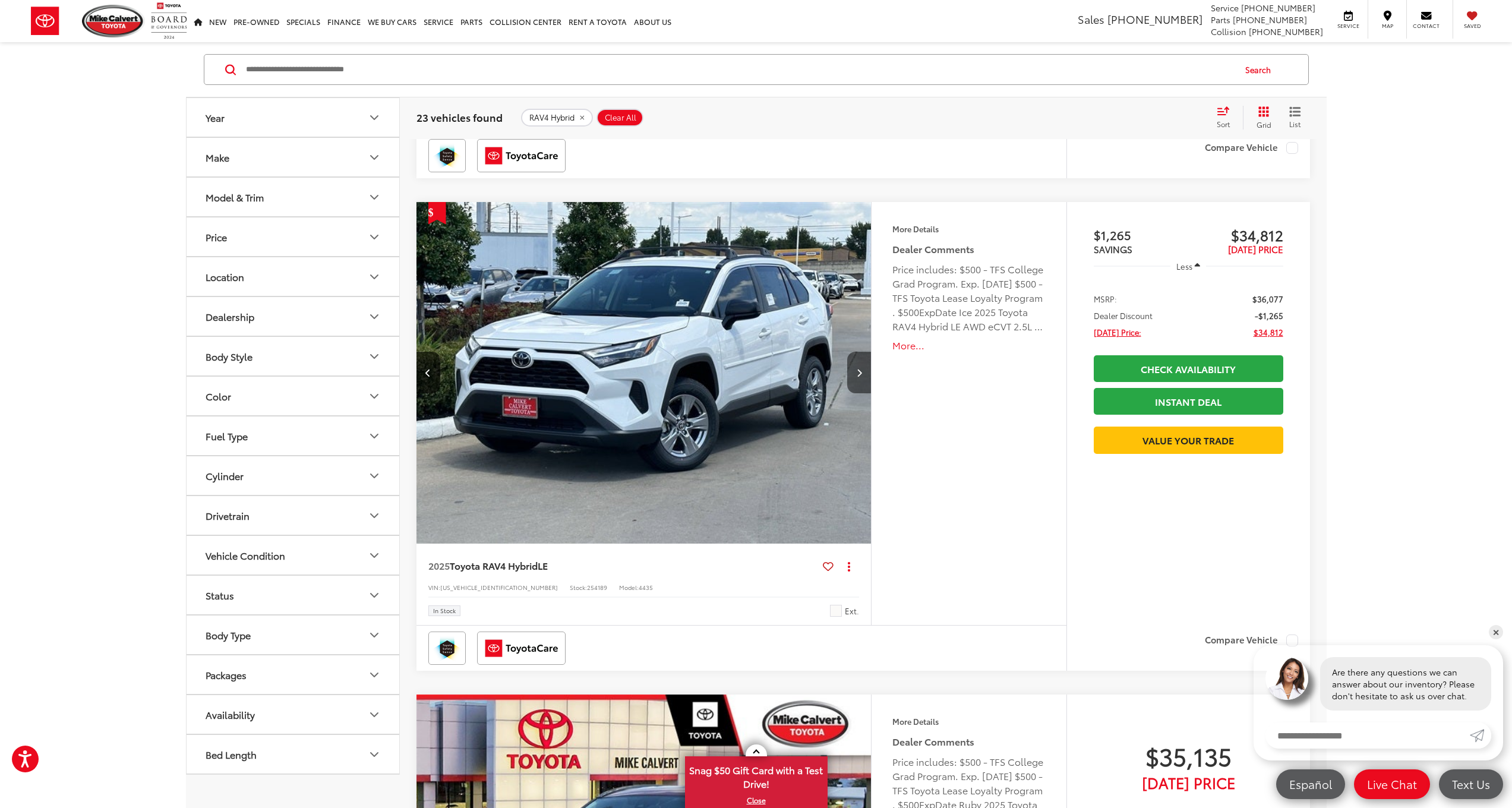
click at [862, 371] on icon "Next image" at bounding box center [860, 372] width 6 height 8
click at [862, 372] on icon "Next image" at bounding box center [860, 372] width 6 height 8
click at [860, 376] on icon "Next image" at bounding box center [860, 372] width 6 height 8
click at [776, 363] on img "2025 Toyota RAV4 Hybrid LE 1" at bounding box center [644, 374] width 457 height 343
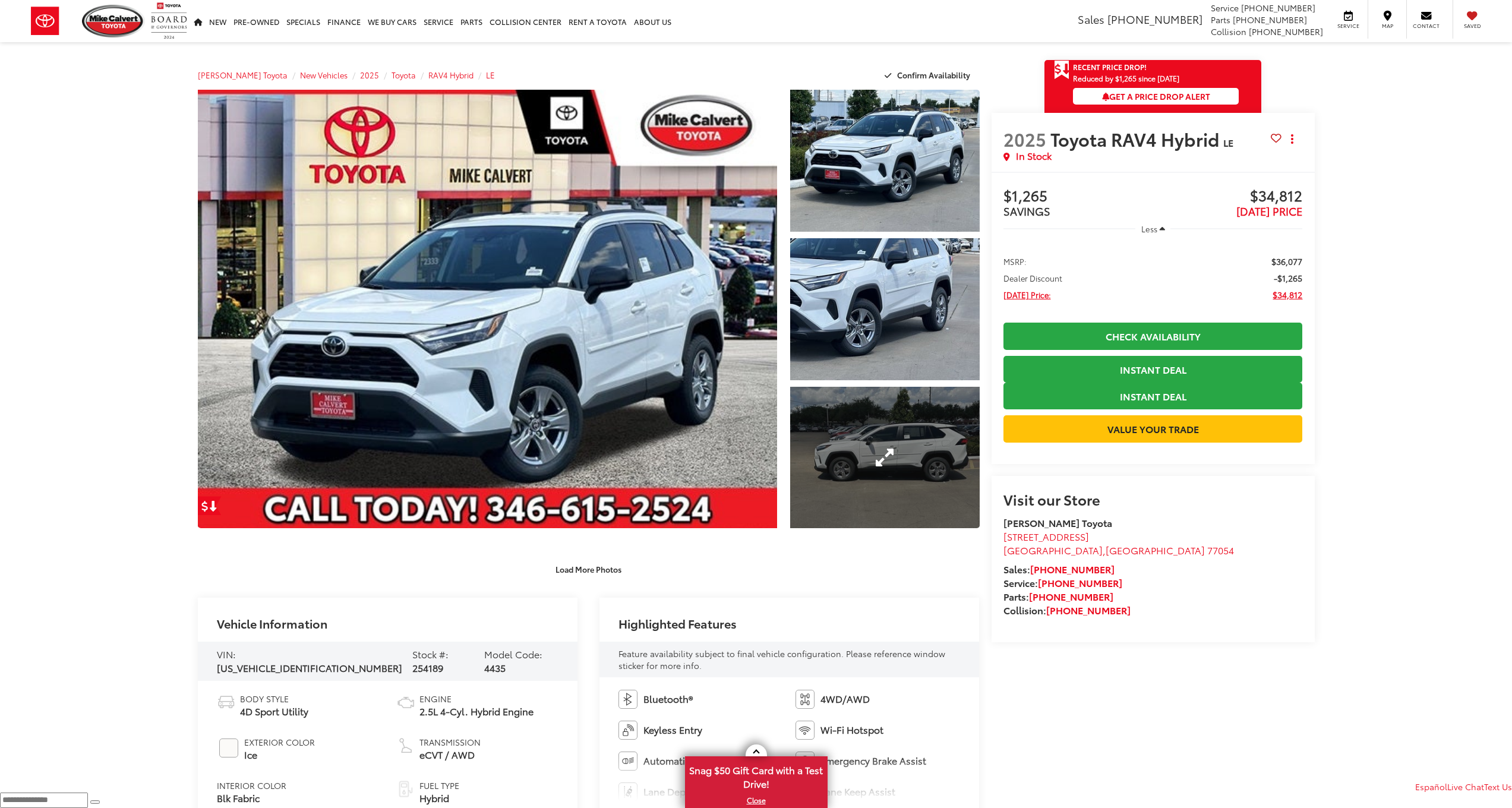
click at [906, 439] on link "Expand Photo 3" at bounding box center [884, 458] width 189 height 142
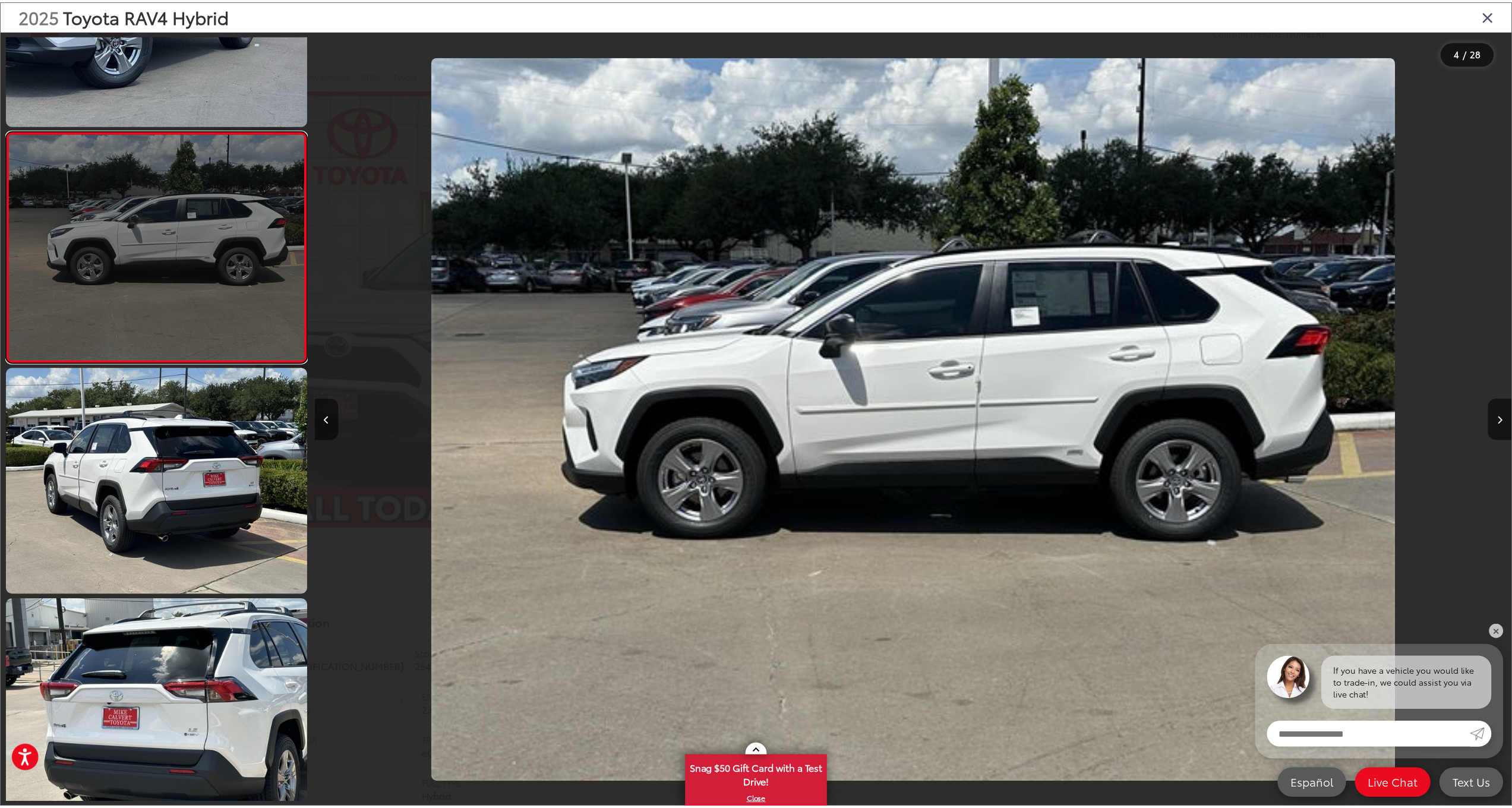
scroll to position [734, 0]
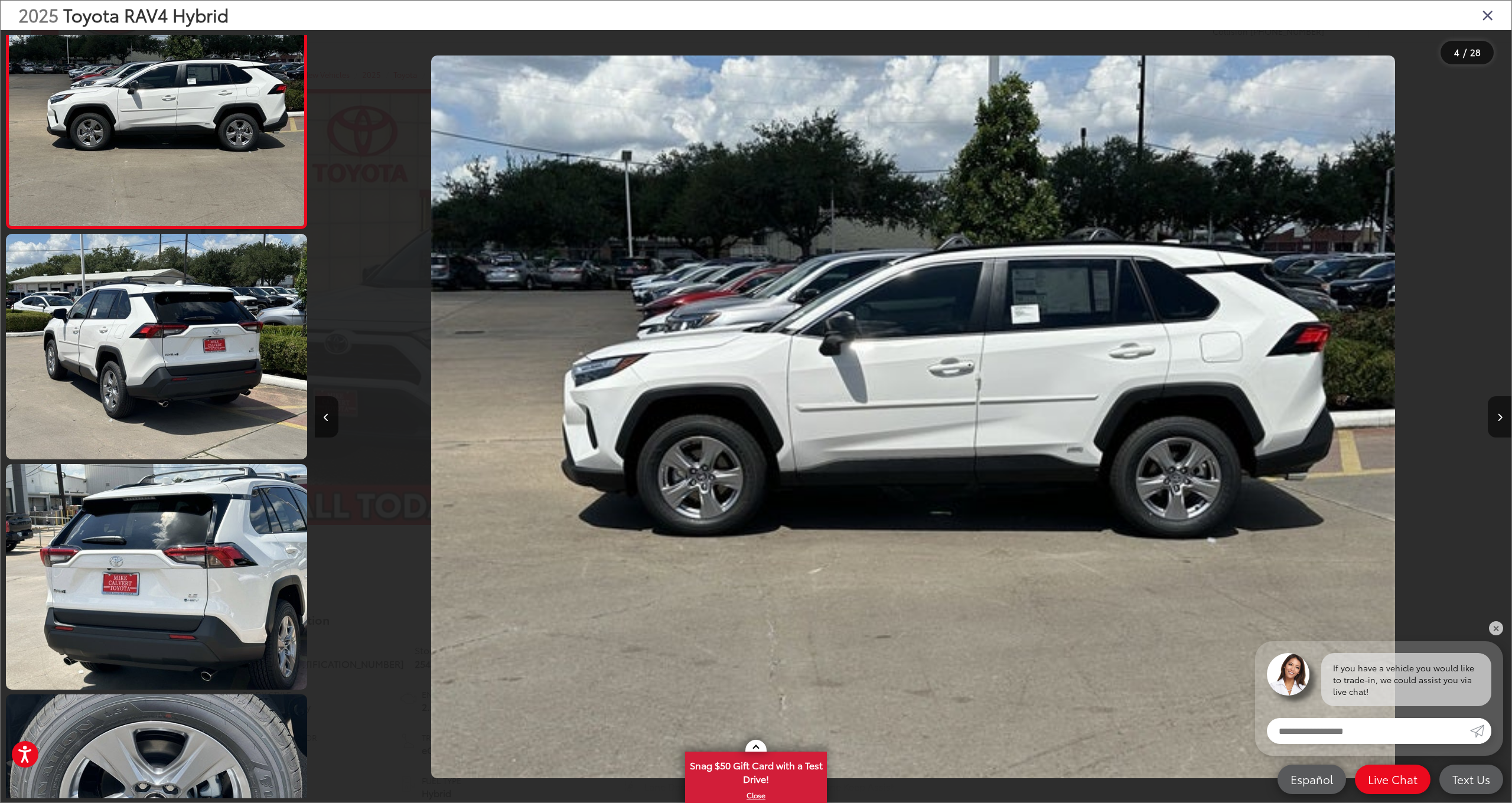
click at [1485, 17] on icon "Close gallery" at bounding box center [1487, 15] width 12 height 16
